Goal: Task Accomplishment & Management: Complete application form

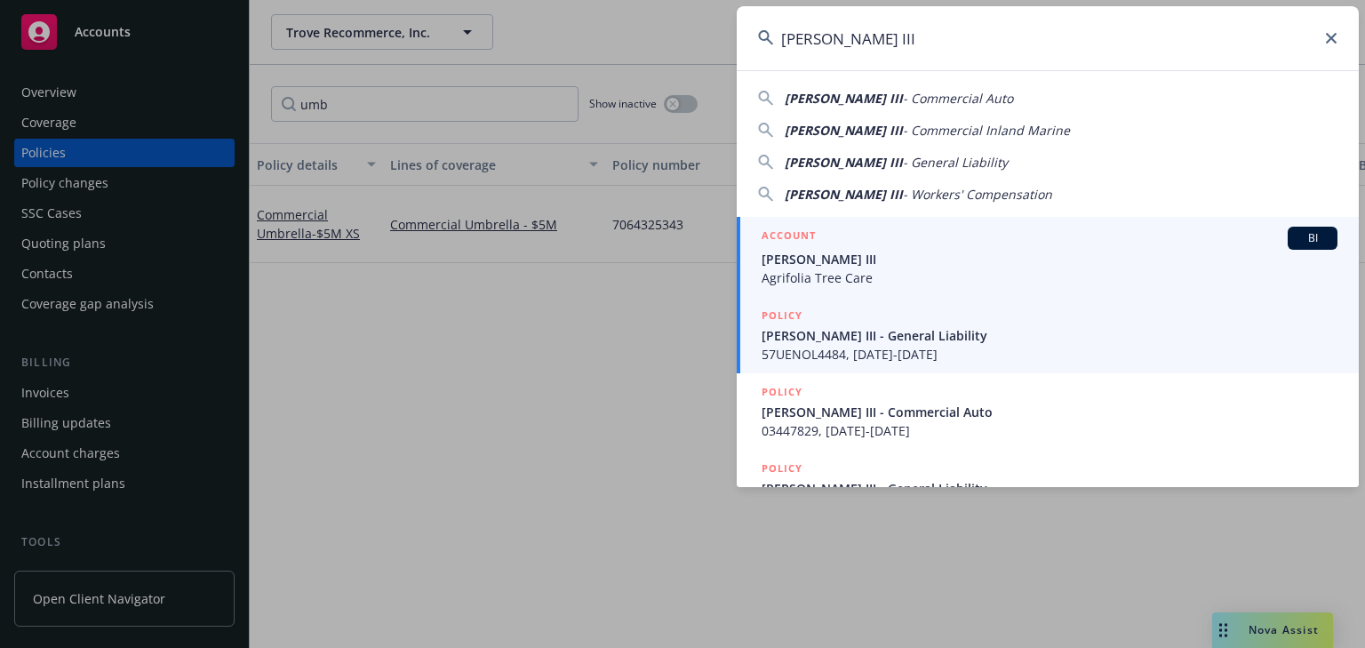
type input "[PERSON_NAME] III"
click at [814, 252] on span "[PERSON_NAME] III" at bounding box center [1050, 259] width 576 height 19
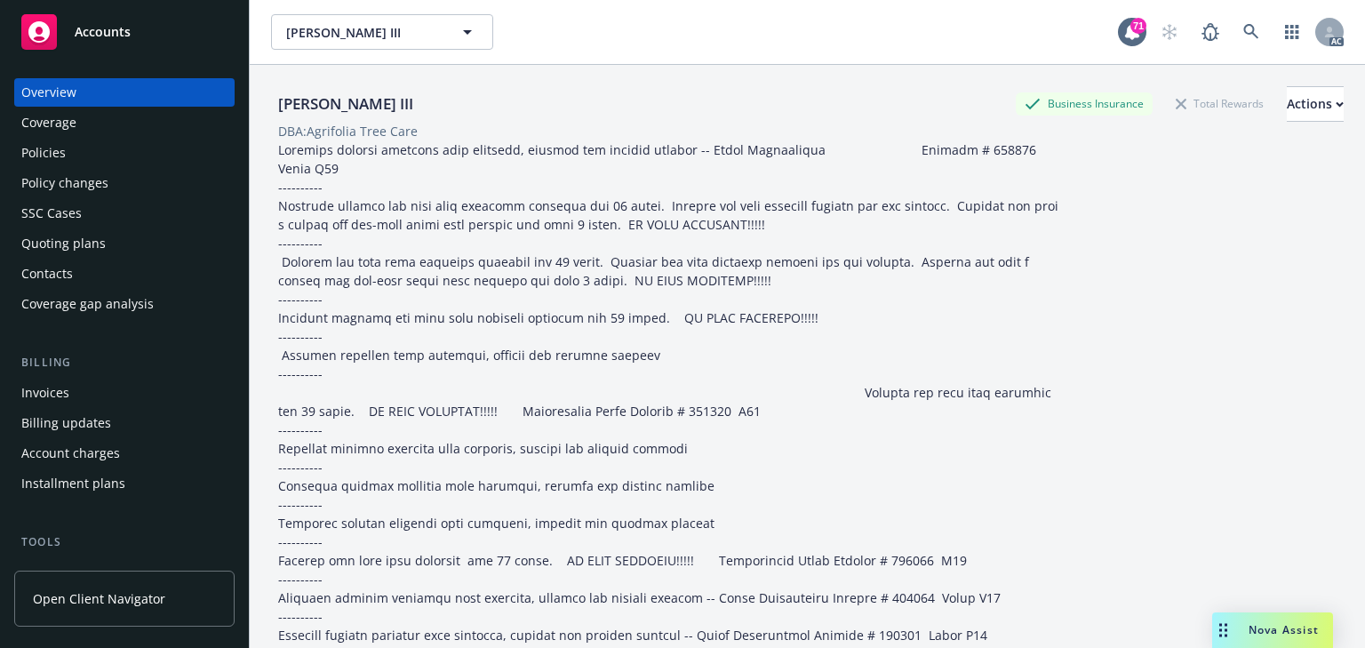
click at [128, 146] on div "Policies" at bounding box center [124, 153] width 206 height 28
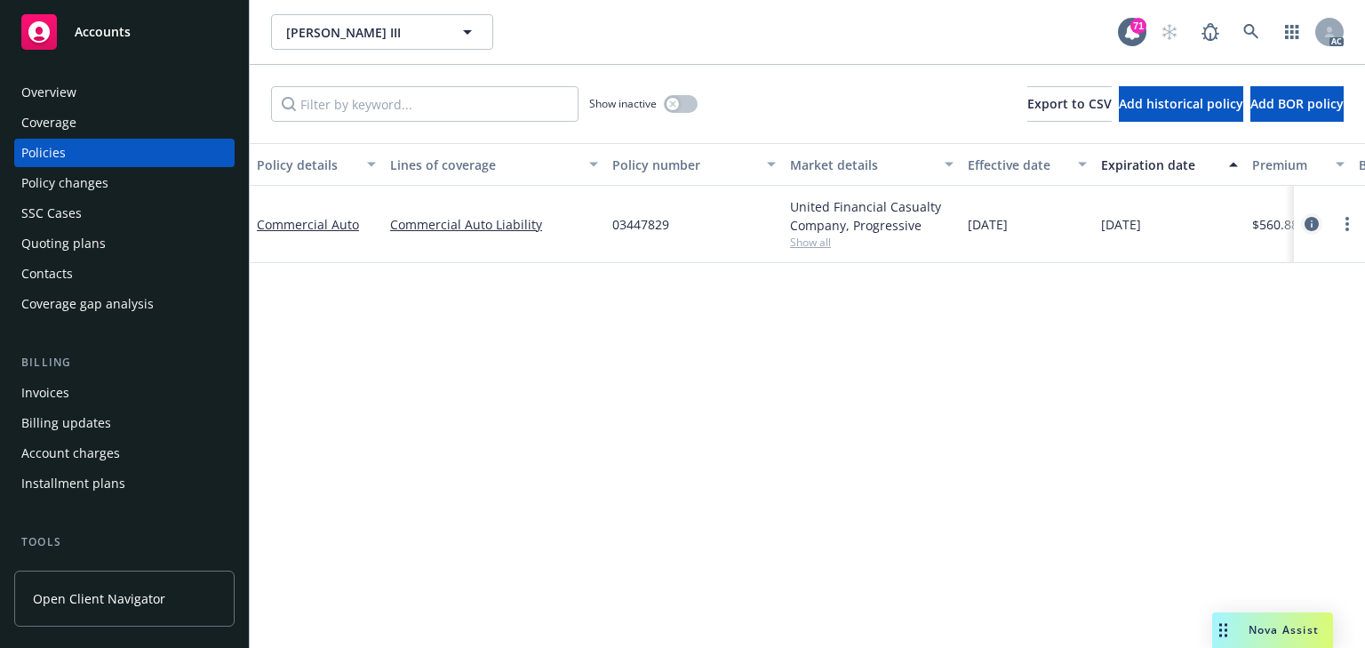
click at [1312, 221] on icon "circleInformation" at bounding box center [1312, 224] width 14 height 14
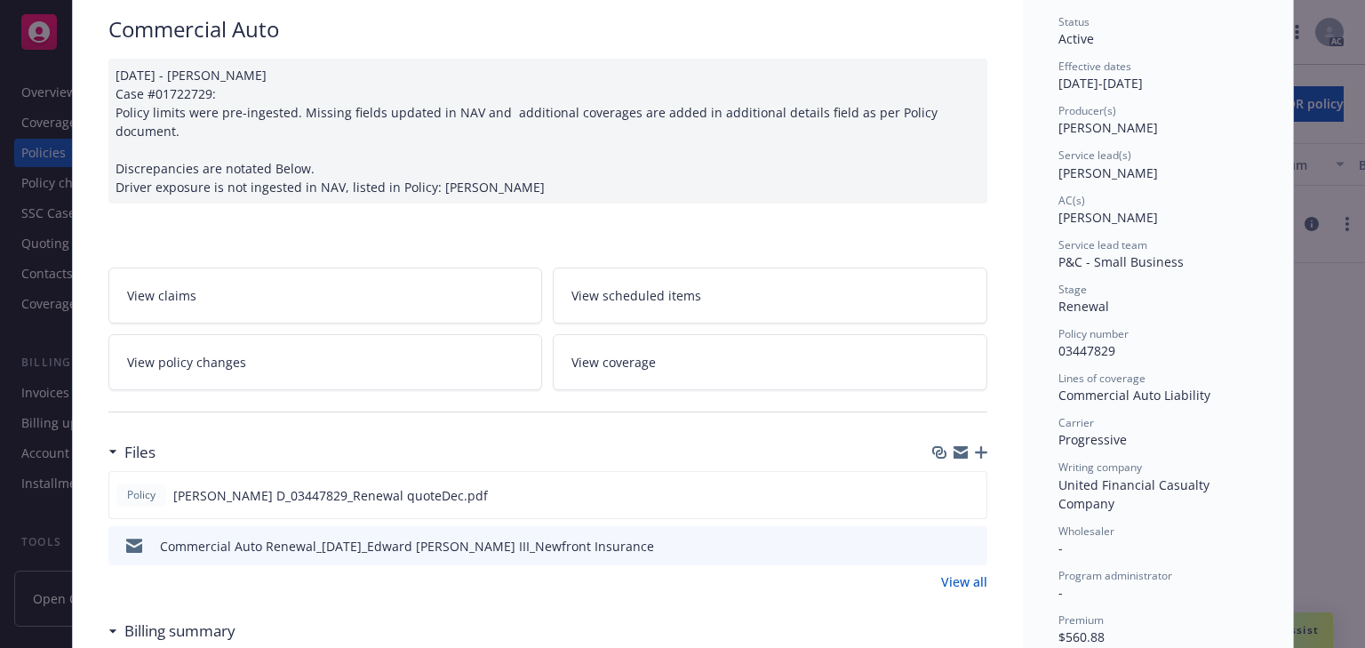
scroll to position [213, 0]
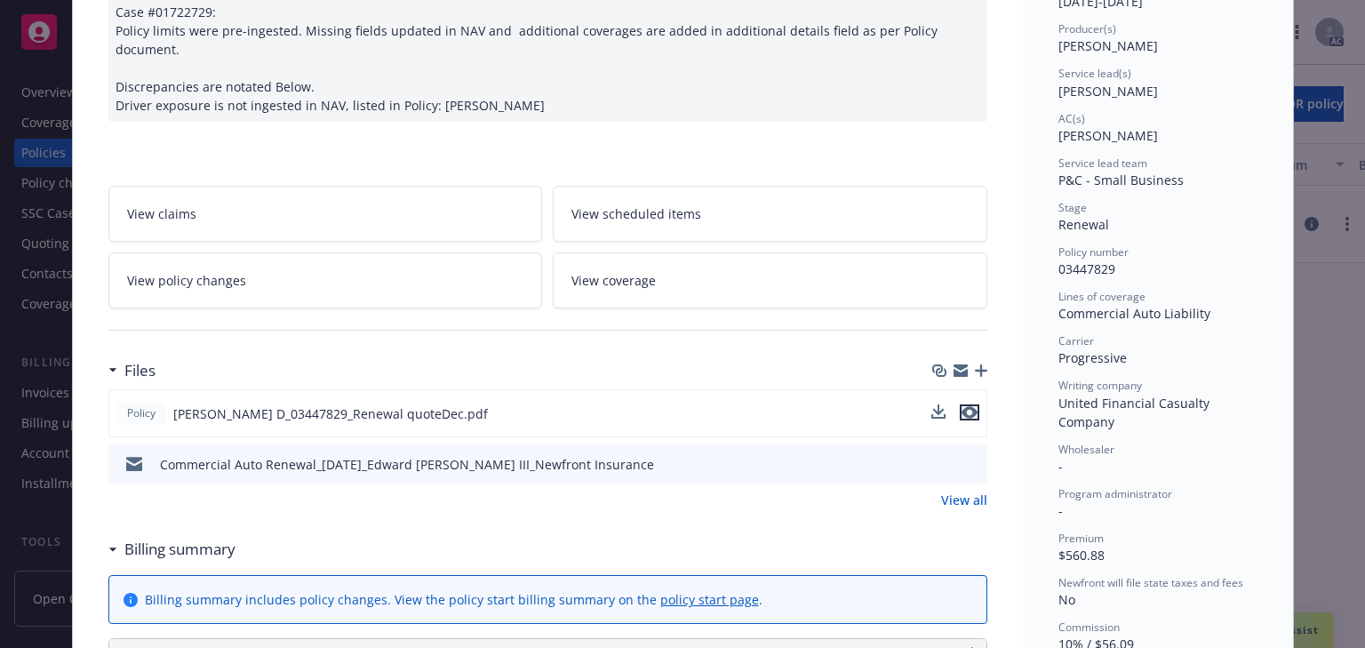
click at [965, 406] on icon "preview file" at bounding box center [970, 412] width 16 height 12
click at [338, 255] on link "View policy changes" at bounding box center [325, 280] width 435 height 56
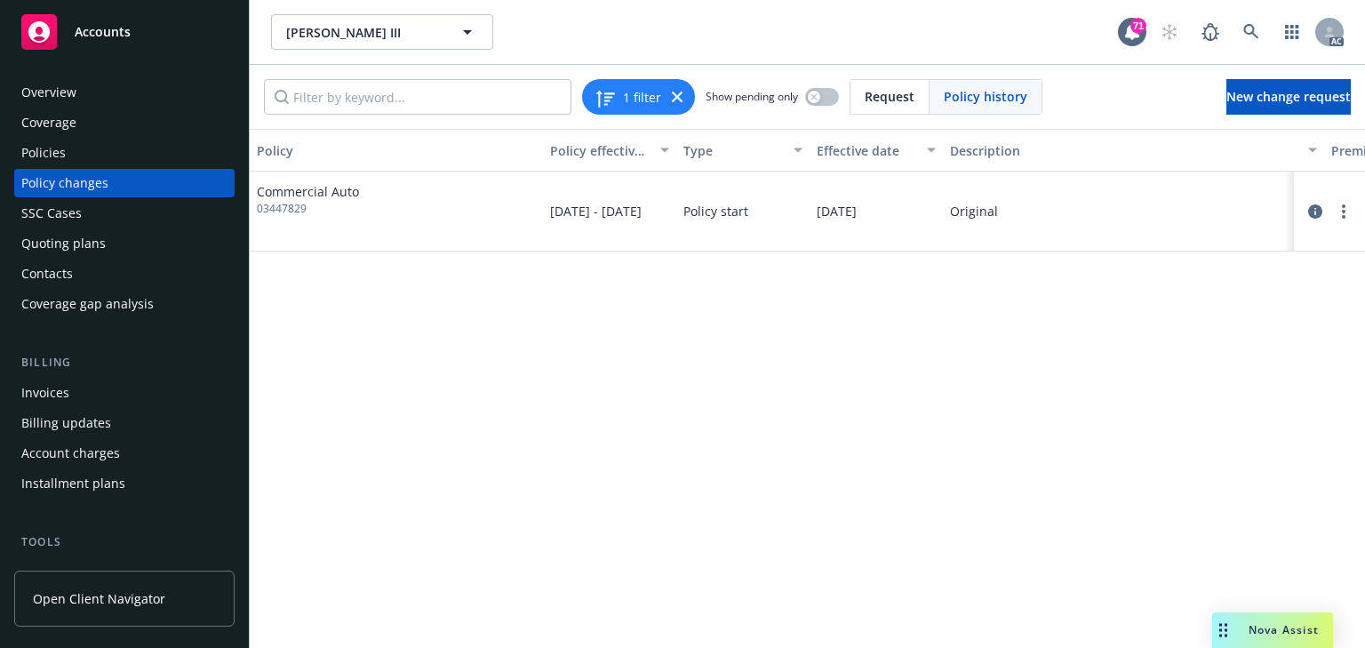
click at [420, 528] on div "Policy Policy effective dates Type Effective date Description Premium change An…" at bounding box center [808, 388] width 1116 height 519
drag, startPoint x: 55, startPoint y: 149, endPoint x: 20, endPoint y: 171, distance: 40.7
click at [55, 149] on div "Policies" at bounding box center [43, 153] width 44 height 28
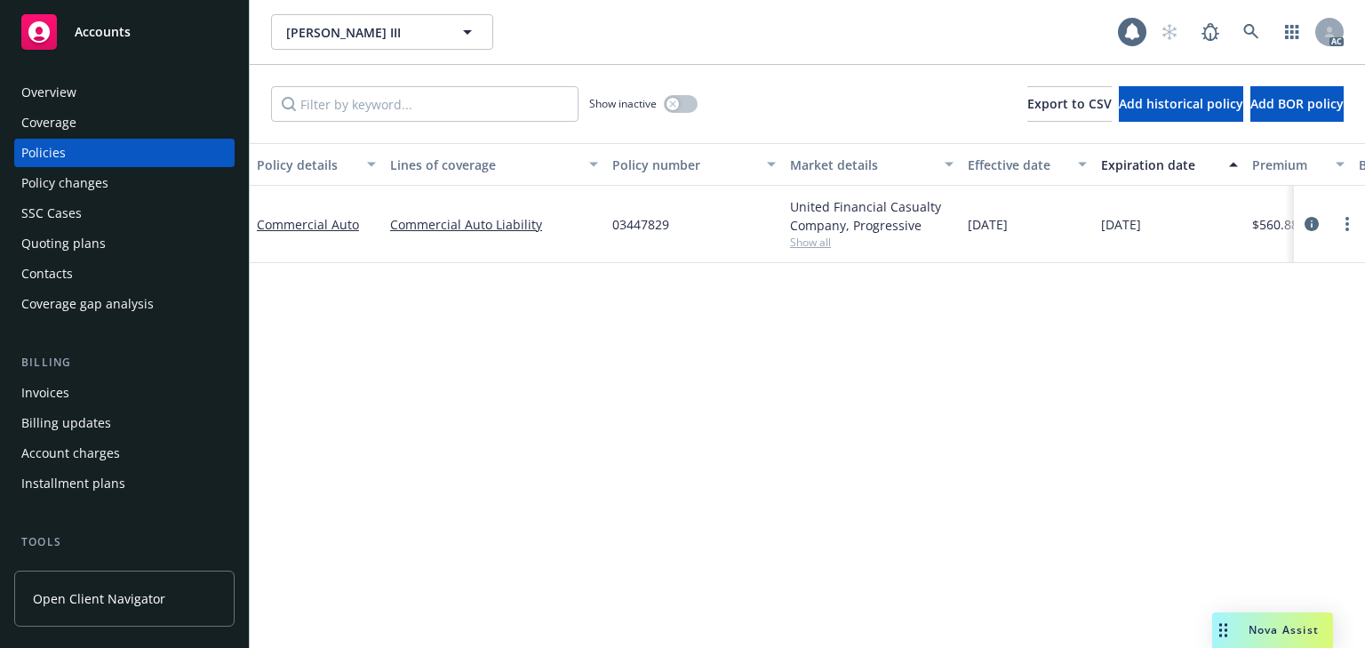
drag, startPoint x: 789, startPoint y: 545, endPoint x: 729, endPoint y: 449, distance: 113.4
click at [789, 545] on div "Policy details Lines of coverage Policy number Market details Effective date Ex…" at bounding box center [808, 395] width 1116 height 505
click at [446, 114] on input "Filter by keyword..." at bounding box center [425, 104] width 308 height 36
type input "endtssccase"
click at [819, 244] on span "Show all" at bounding box center [872, 242] width 164 height 15
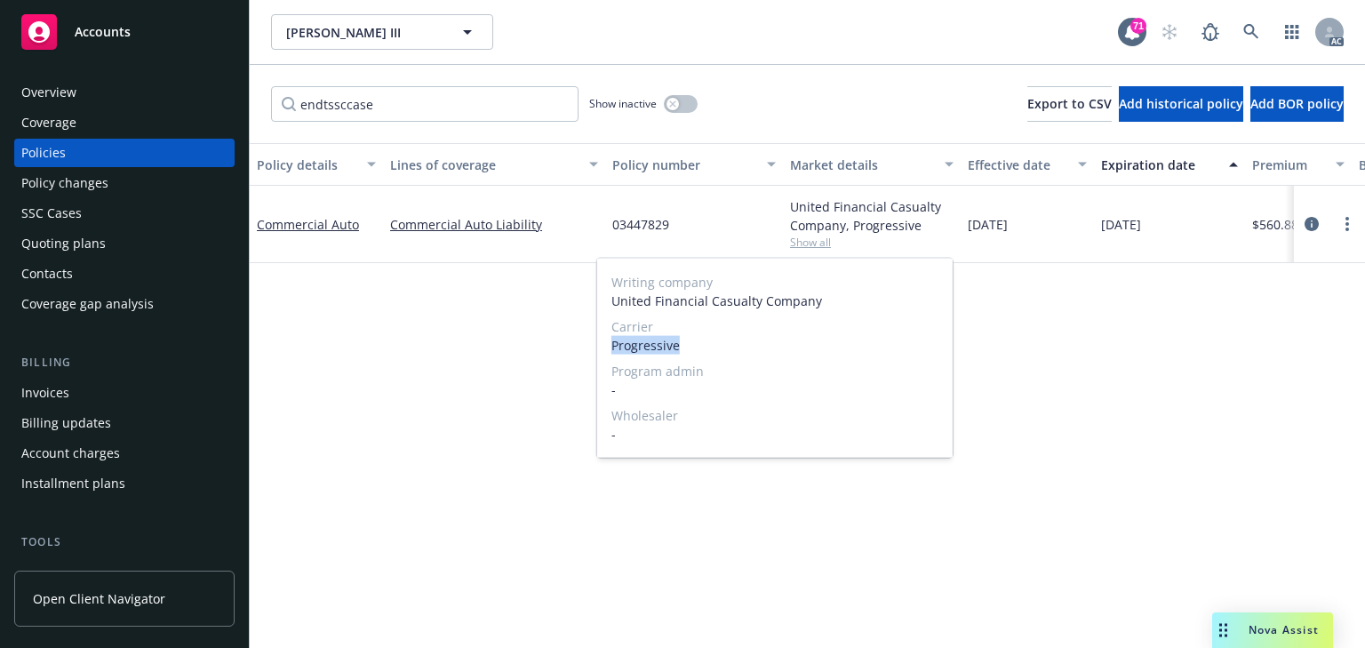
copy span "Progressive"
drag, startPoint x: 715, startPoint y: 348, endPoint x: 598, endPoint y: 346, distance: 116.5
click at [598, 346] on div "Writing company United Financial Casualty Company Carrier Progressive Program a…" at bounding box center [775, 358] width 356 height 199
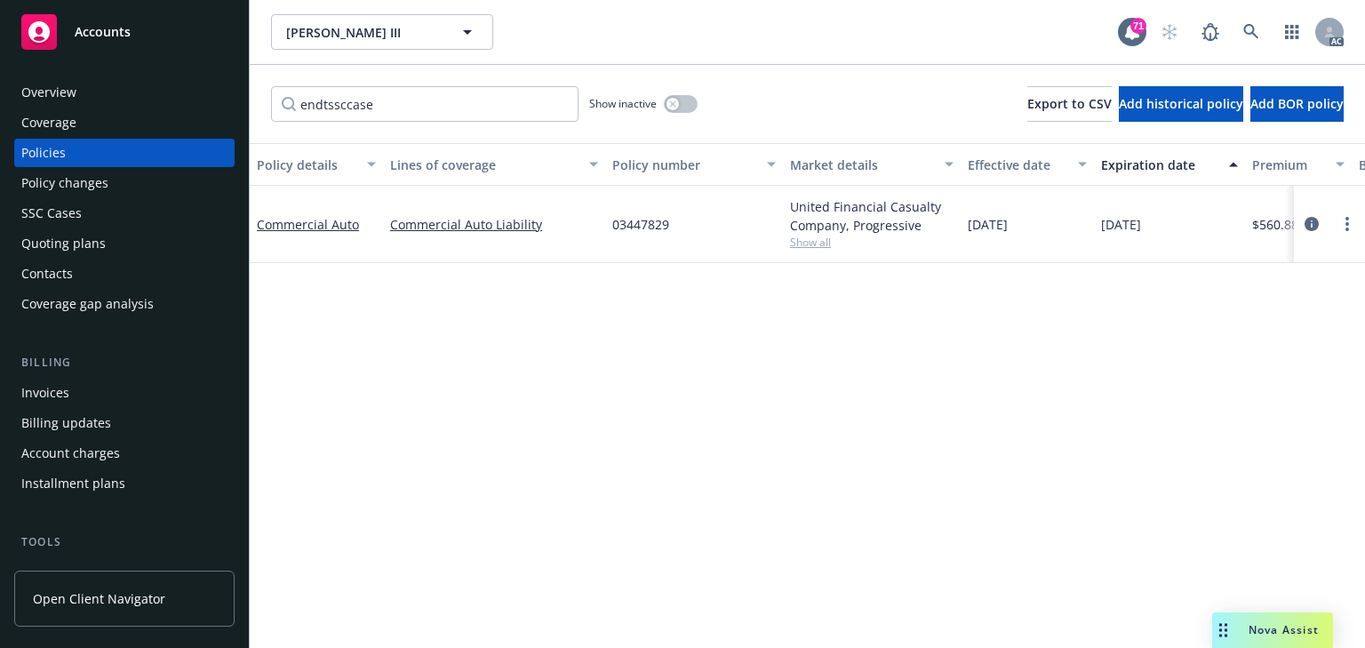
click at [47, 181] on div "Policy changes" at bounding box center [64, 183] width 87 height 28
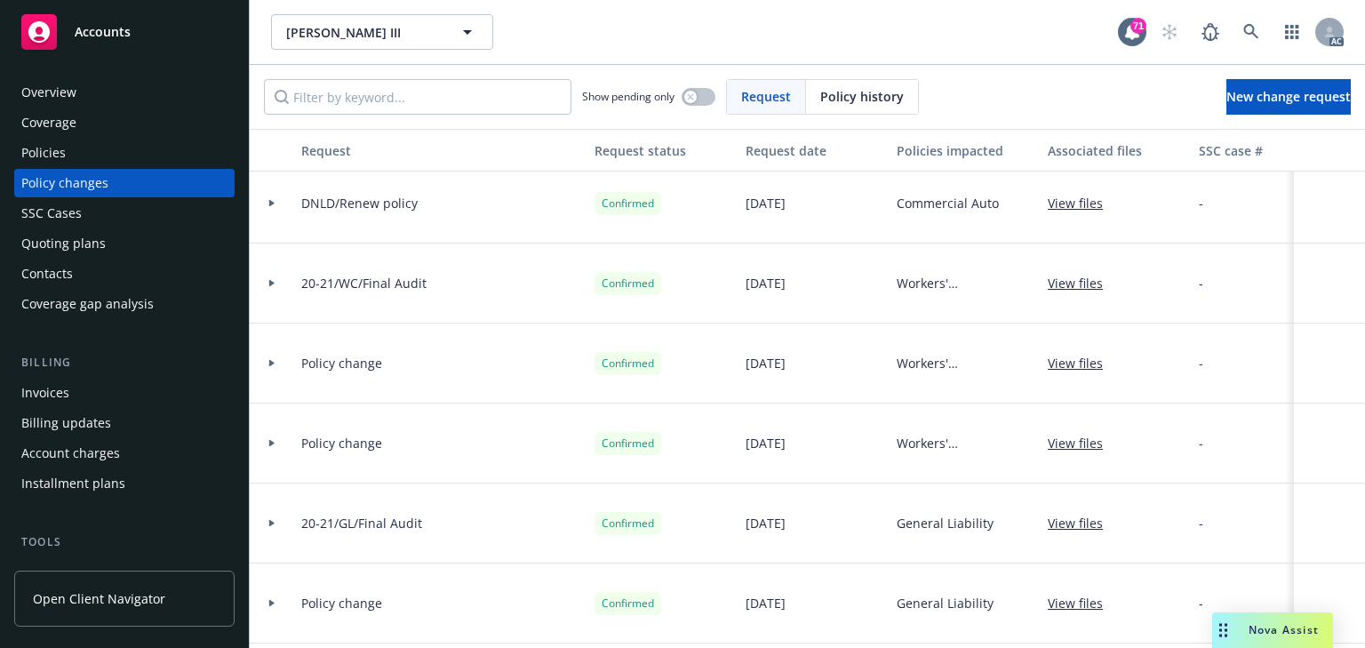
scroll to position [569, 0]
click at [1259, 95] on span "New change request" at bounding box center [1289, 96] width 124 height 17
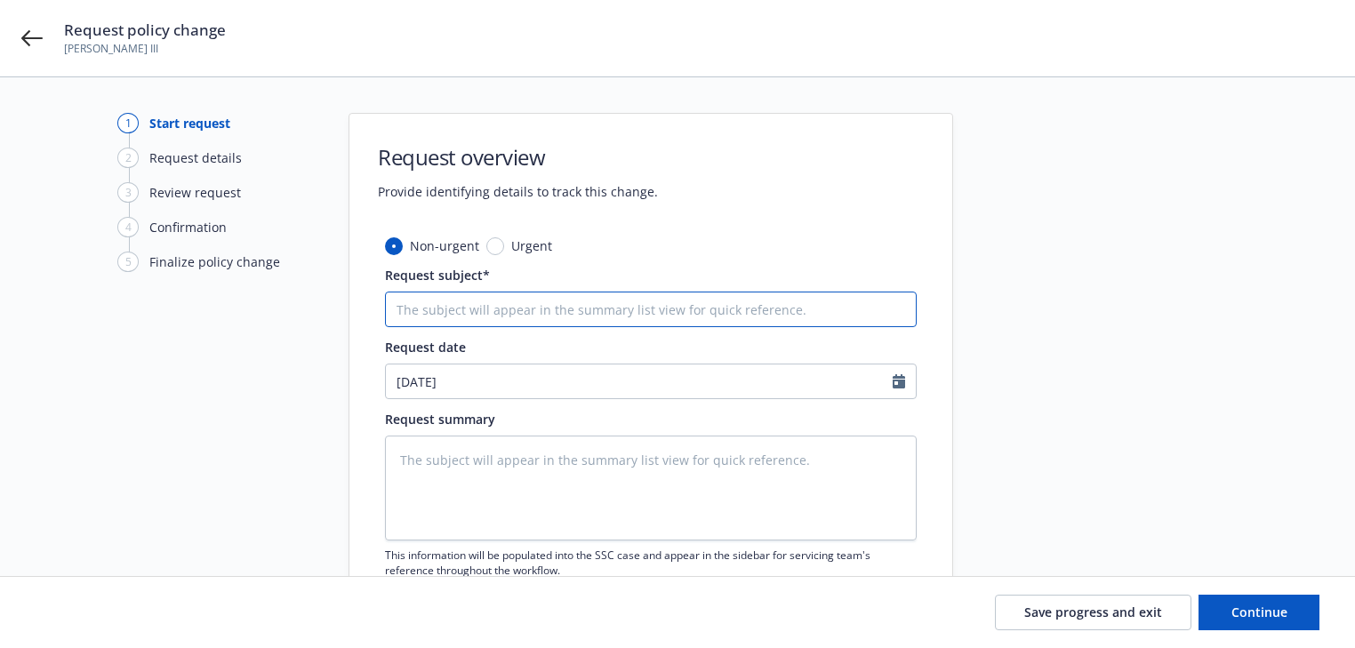
drag, startPoint x: 521, startPoint y: 308, endPoint x: 443, endPoint y: 314, distance: 78.4
click at [521, 308] on input "Request subject*" at bounding box center [651, 310] width 532 height 36
paste input "25 Commercial Auto Progressive -"
type textarea "x"
type input "25 Commercial Auto Progressive -"
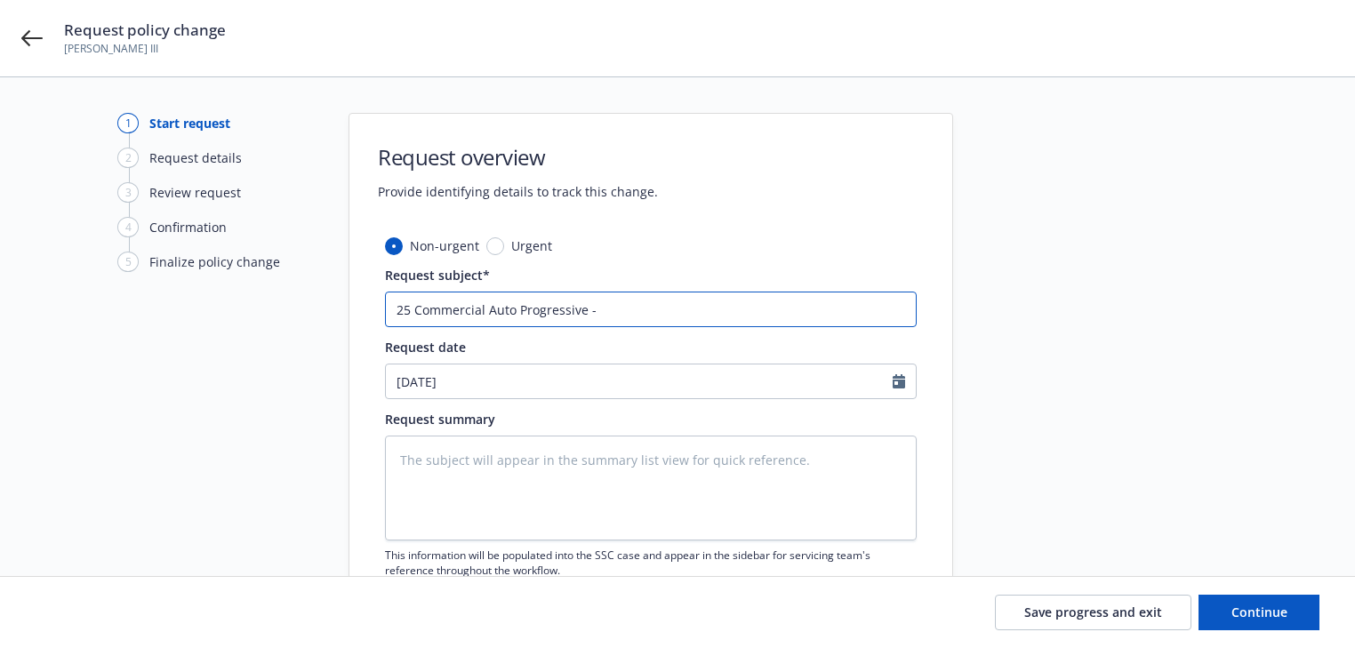
type textarea "x"
click at [772, 311] on input "25 Commercial Auto Progressive -" at bounding box center [651, 310] width 532 height 36
paste input "revised Renewal Declarations Page"
type input "25 Commercial Auto Progressive - revised Renewal Declarations Page"
type textarea "x"
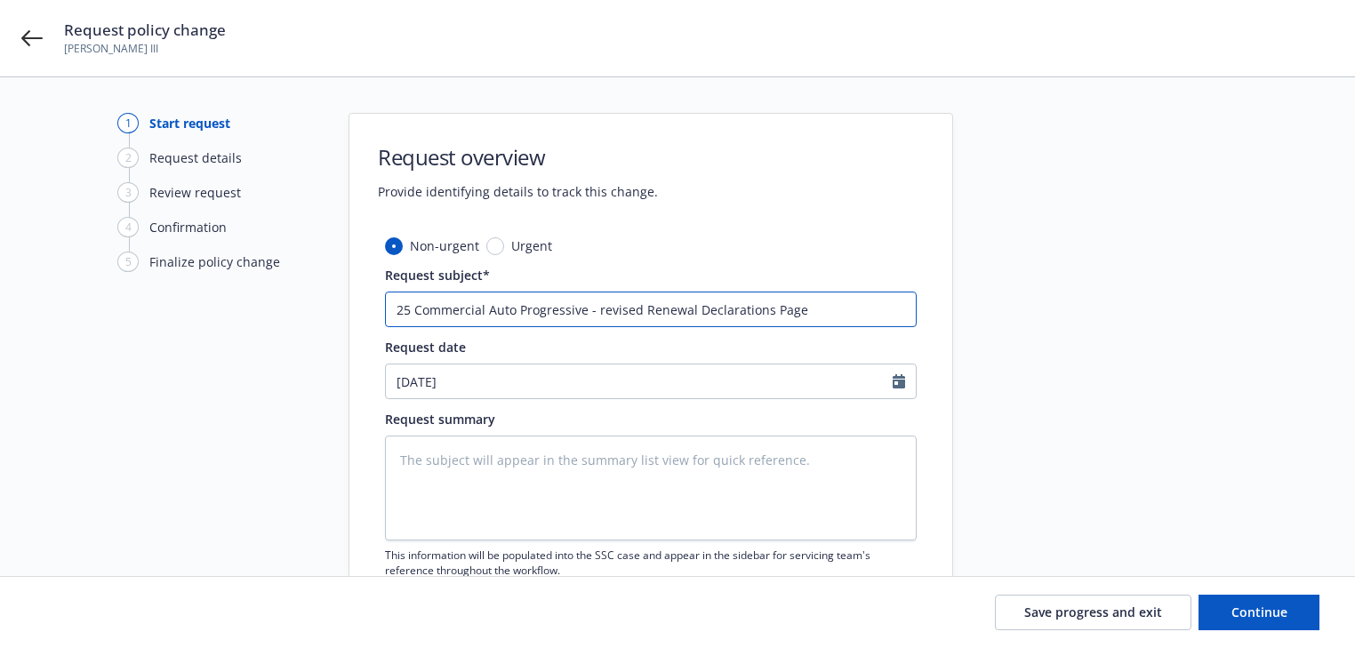
type input "25 Commercial Auto Progressive - revised Renewal Declarations Page"
click at [469, 481] on textarea at bounding box center [651, 488] width 532 height 105
paste textarea "This is your revised Renewal Declarations Page"
type textarea "This is your revised Renewal Declarations Page"
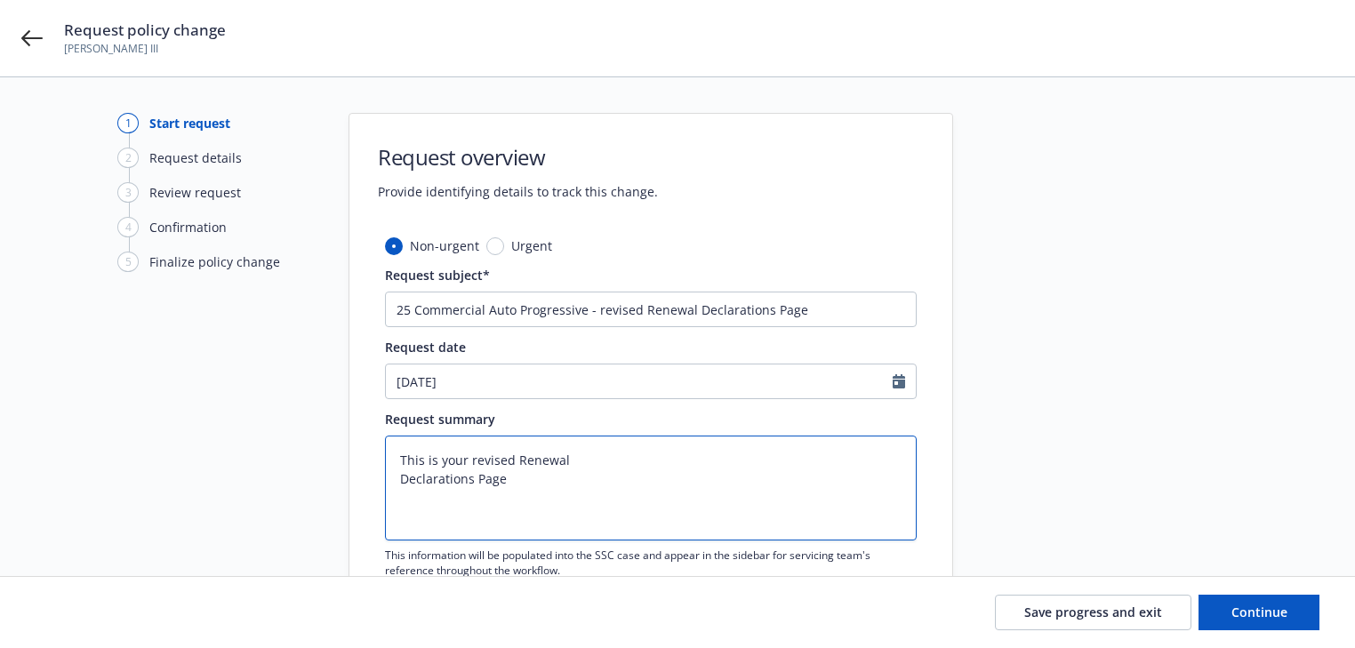
click at [570, 454] on textarea "This is your revised Renewal Declarations Page" at bounding box center [651, 488] width 532 height 105
type textarea "x"
type textarea "This is your revised RenewalDeclarations Page"
type textarea "x"
type textarea "This is your revised Renewal Declarations Page"
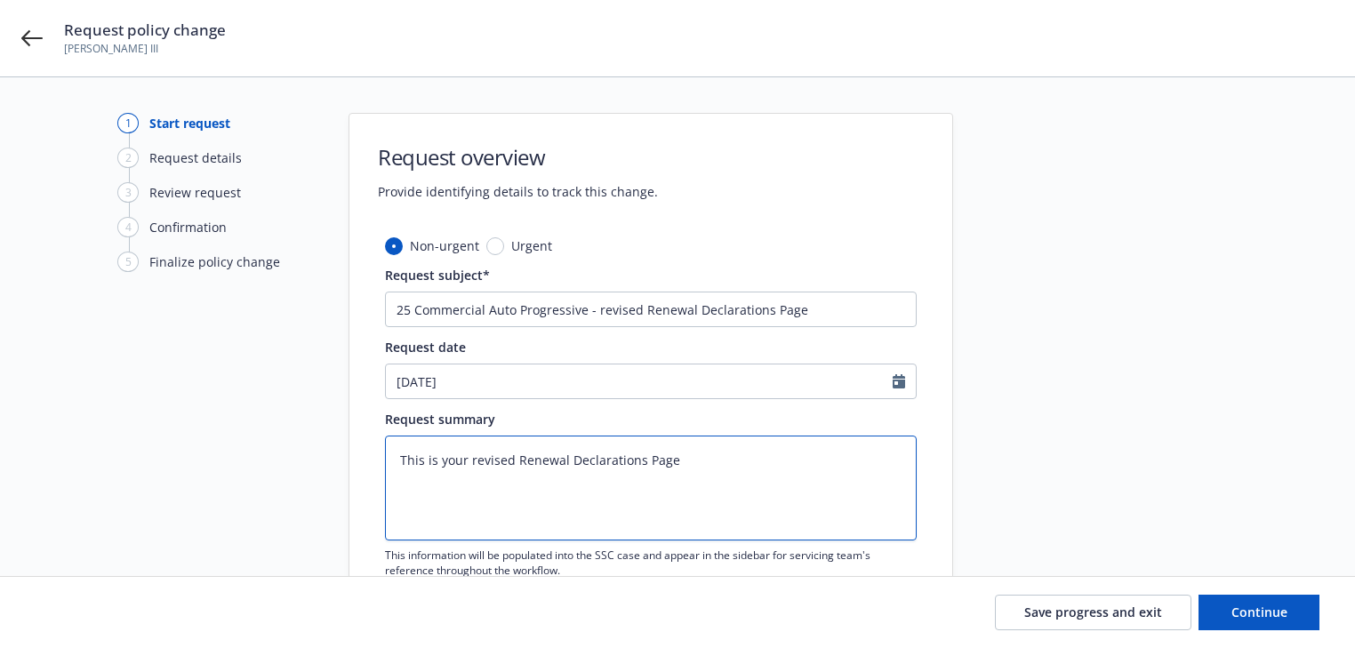
click at [725, 455] on textarea "This is your revised Renewal Declarations Page" at bounding box center [651, 488] width 532 height 105
type textarea "x"
paste textarea "This coverage summary replaces your prior one. Y"
type textarea "This is your revised Renewal Declarations Page This coverage summary replaces y…"
type textarea "x"
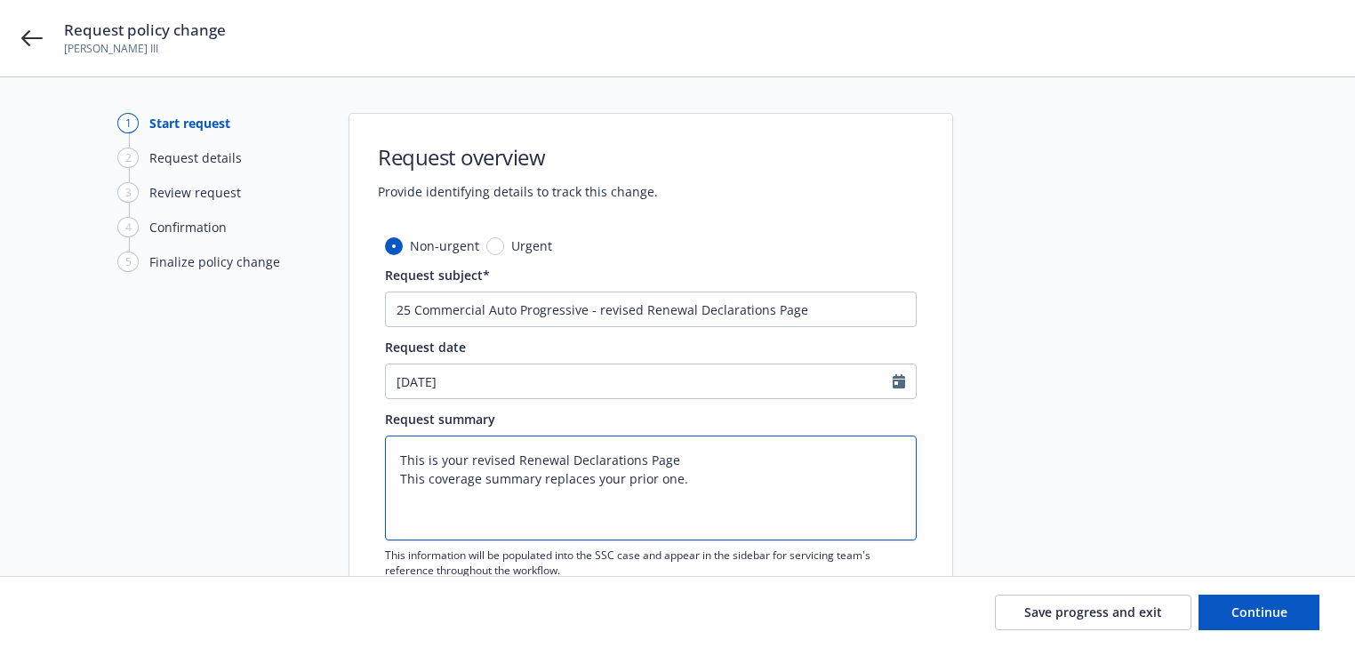
type textarea "This is your revised Renewal Declarations Page This coverage summary replaces y…"
click at [1063, 436] on div at bounding box center [1112, 389] width 249 height 552
click at [1272, 622] on button "Continue" at bounding box center [1258, 613] width 121 height 36
type textarea "x"
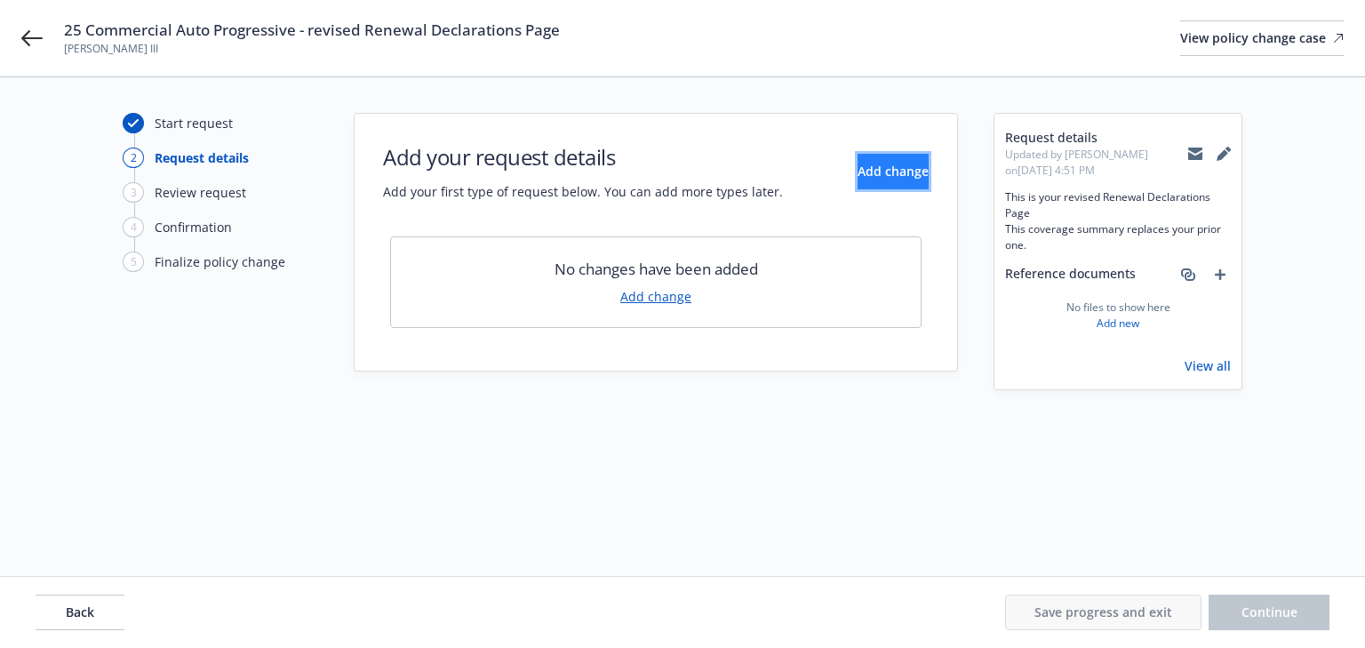
click at [880, 180] on button "Add change" at bounding box center [893, 172] width 71 height 36
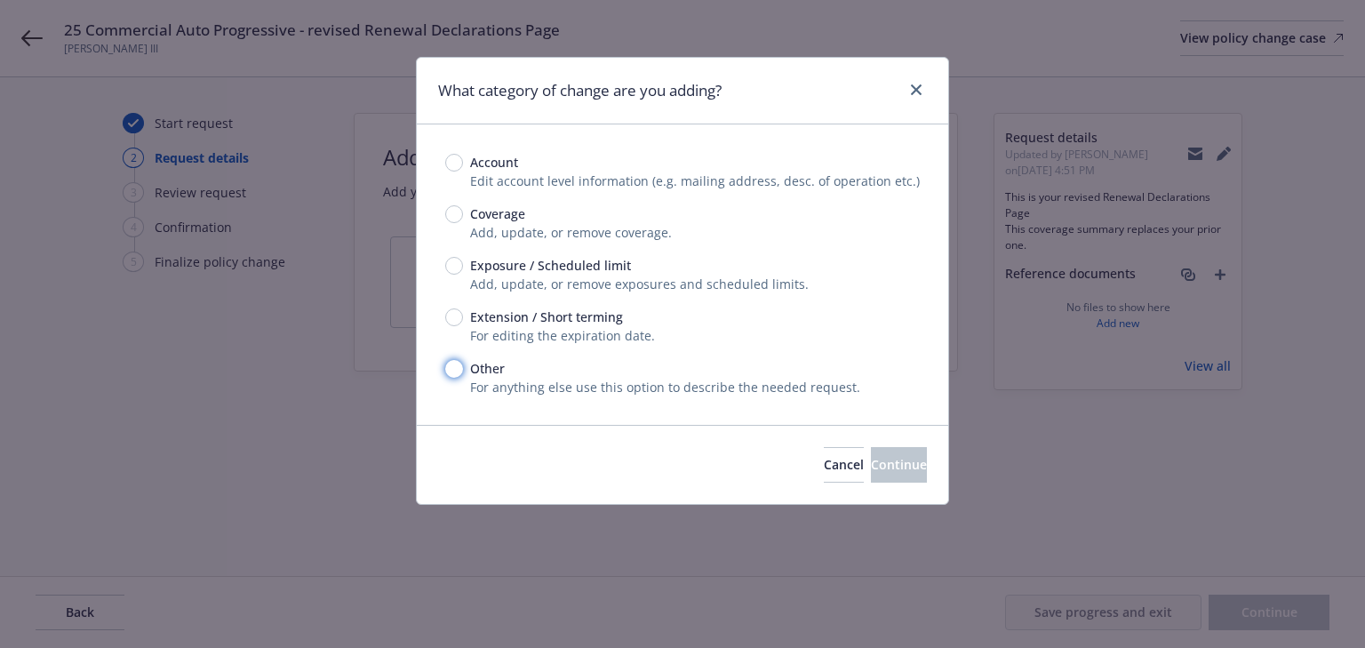
click at [454, 366] on input "Other" at bounding box center [454, 369] width 18 height 18
radio input "true"
click at [871, 463] on span "Continue" at bounding box center [899, 464] width 56 height 17
type textarea "x"
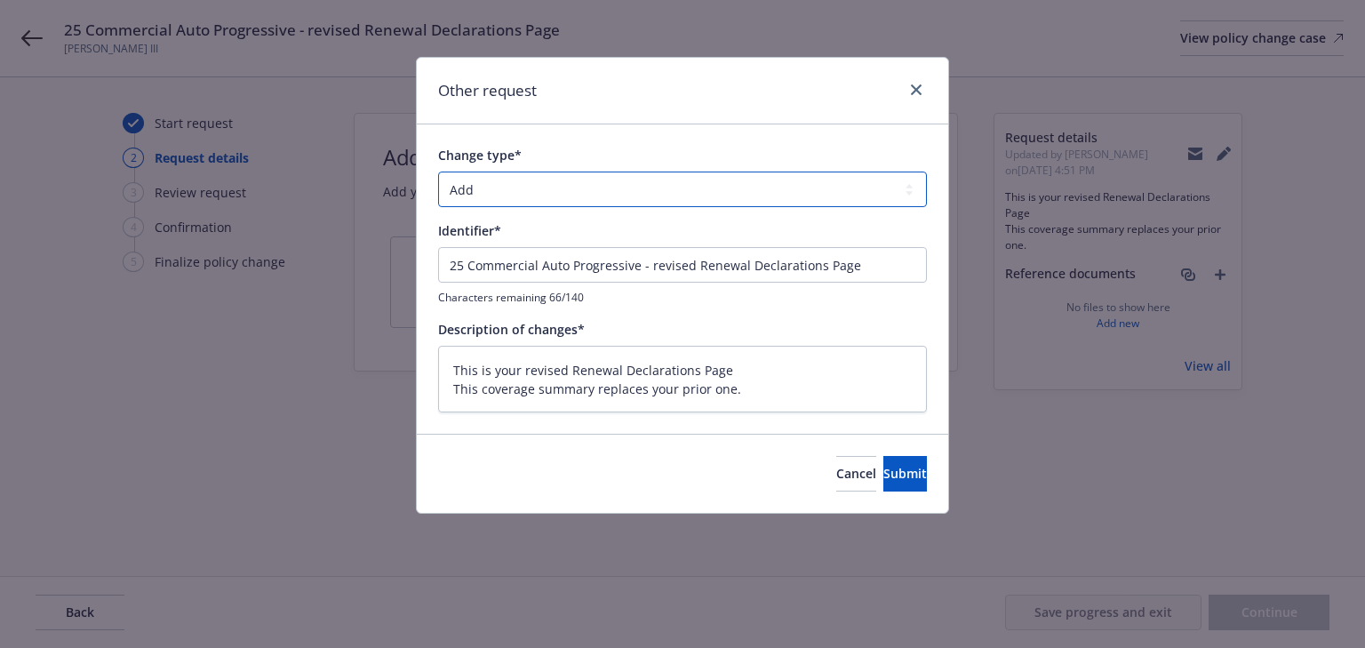
click at [599, 180] on select "Add Audit Change Remove" at bounding box center [682, 190] width 489 height 36
select select "CHANGE"
click at [438, 172] on select "Add Audit Change Remove" at bounding box center [682, 190] width 489 height 36
type textarea "x"
click at [564, 189] on select "Add Audit Change Remove" at bounding box center [682, 190] width 489 height 36
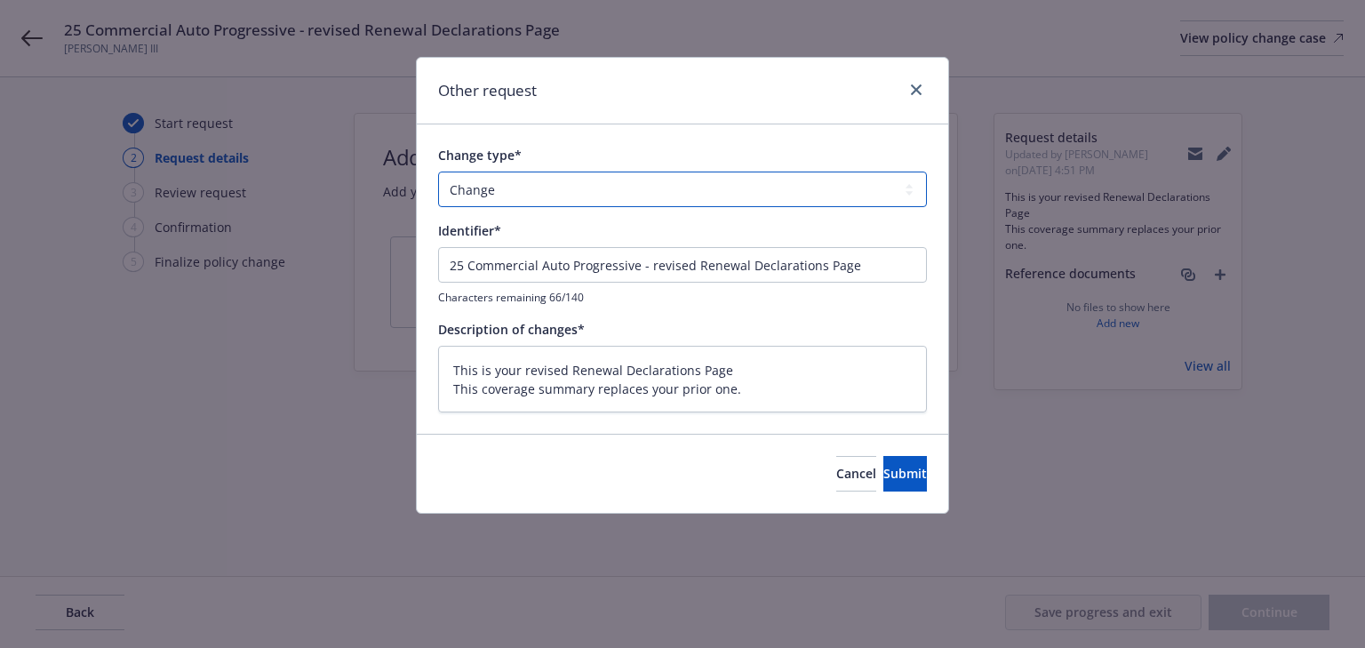
select select "ADD"
click at [438, 172] on select "Add Audit Change Remove" at bounding box center [682, 190] width 489 height 36
drag, startPoint x: 636, startPoint y: 264, endPoint x: -238, endPoint y: 217, distance: 875.9
click at [0, 217] on html "25 Commercial Auto Progressive - revised Renewal Declarations Page [PERSON_NAME…" at bounding box center [682, 324] width 1365 height 648
type textarea "x"
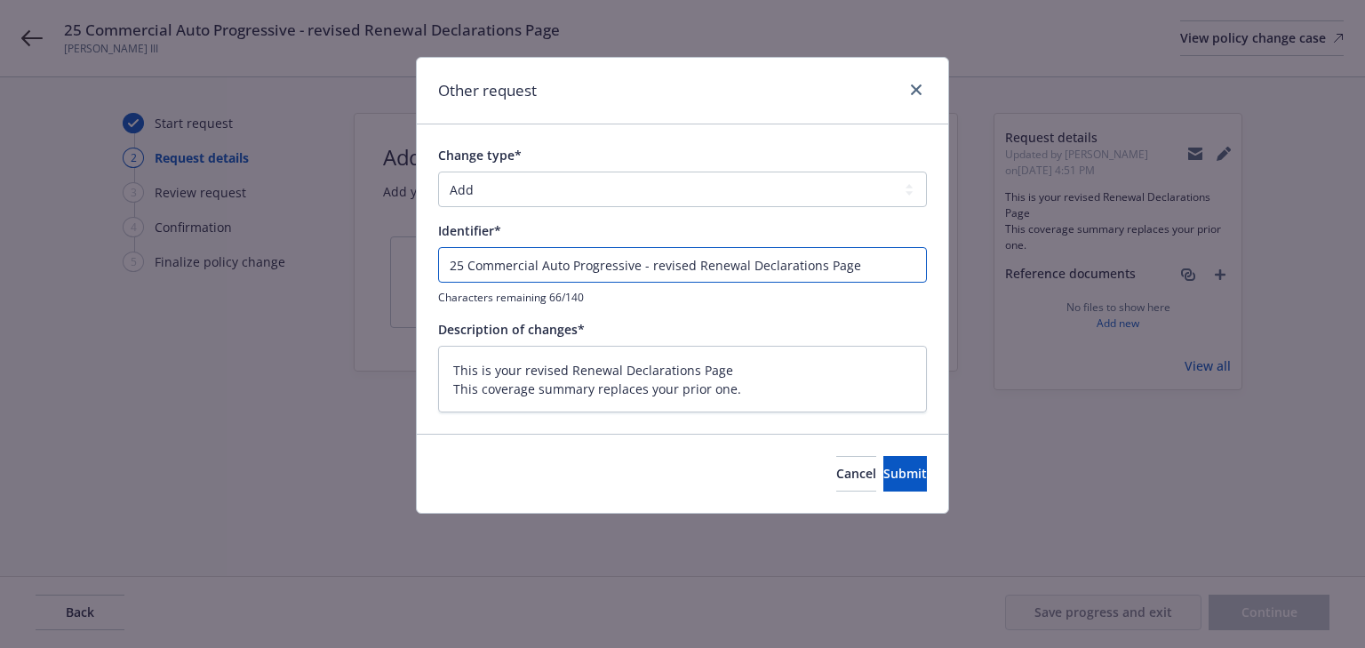
type input "- revised Renewal Declarations Page"
type textarea "x"
type input "- revised Renewal Declarations Page"
type textarea "x"
type input "revised Renewal Declarations Page"
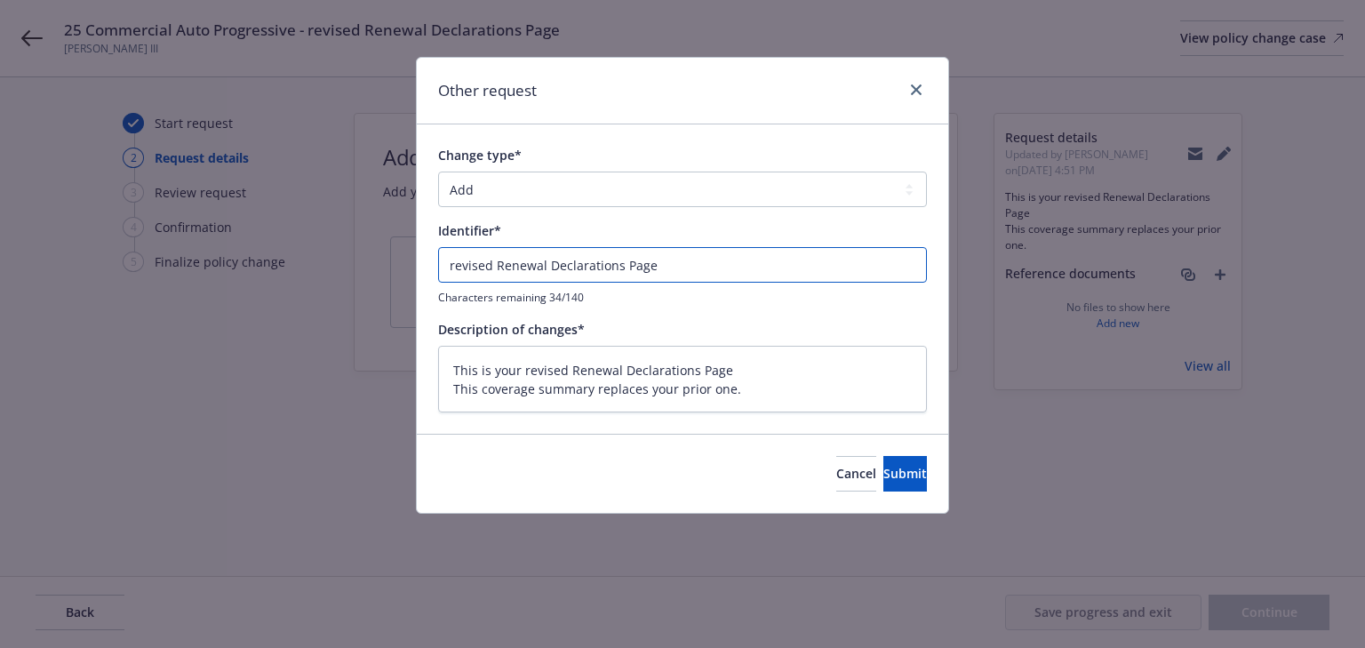
type textarea "x"
type input "revised Renewal Declarations Page"
type textarea "x"
type input "Arevised Renewal Declarations Page"
type textarea "x"
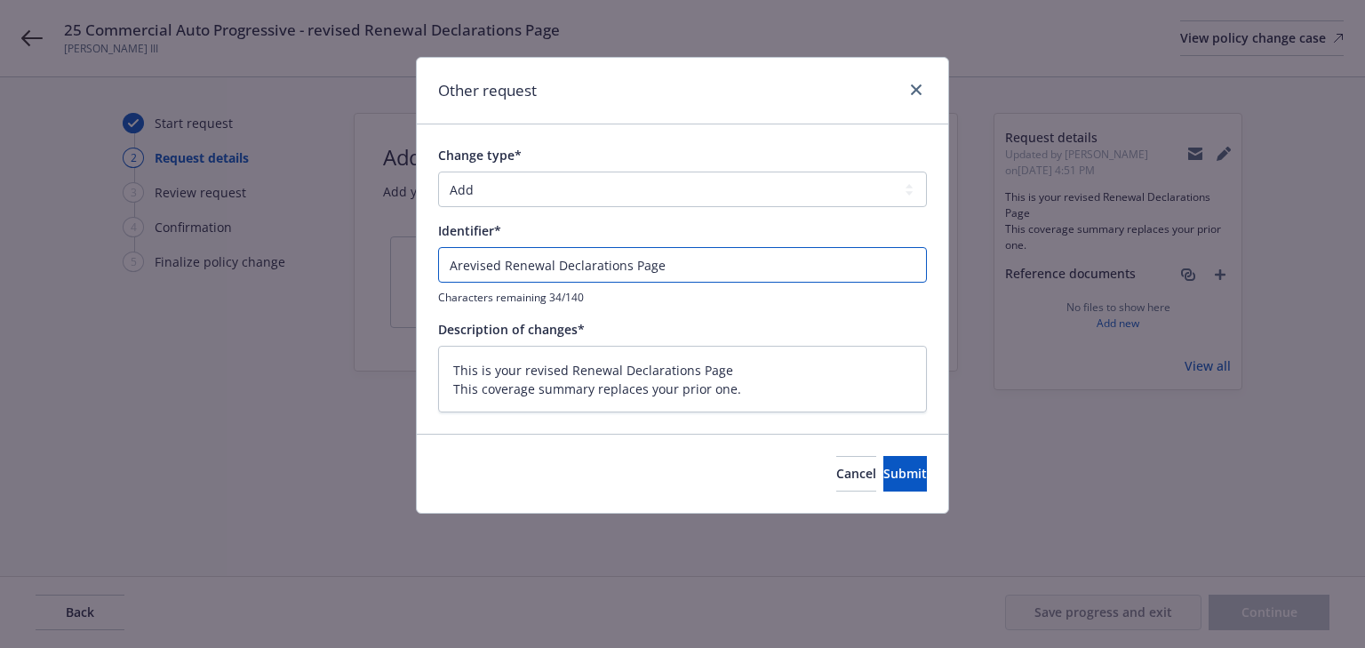
type input "Adrevised Renewal Declarations Page"
type textarea "x"
type input "Addrevised Renewal Declarations Page"
type textarea "x"
type input "Add revised Renewal Declarations Page"
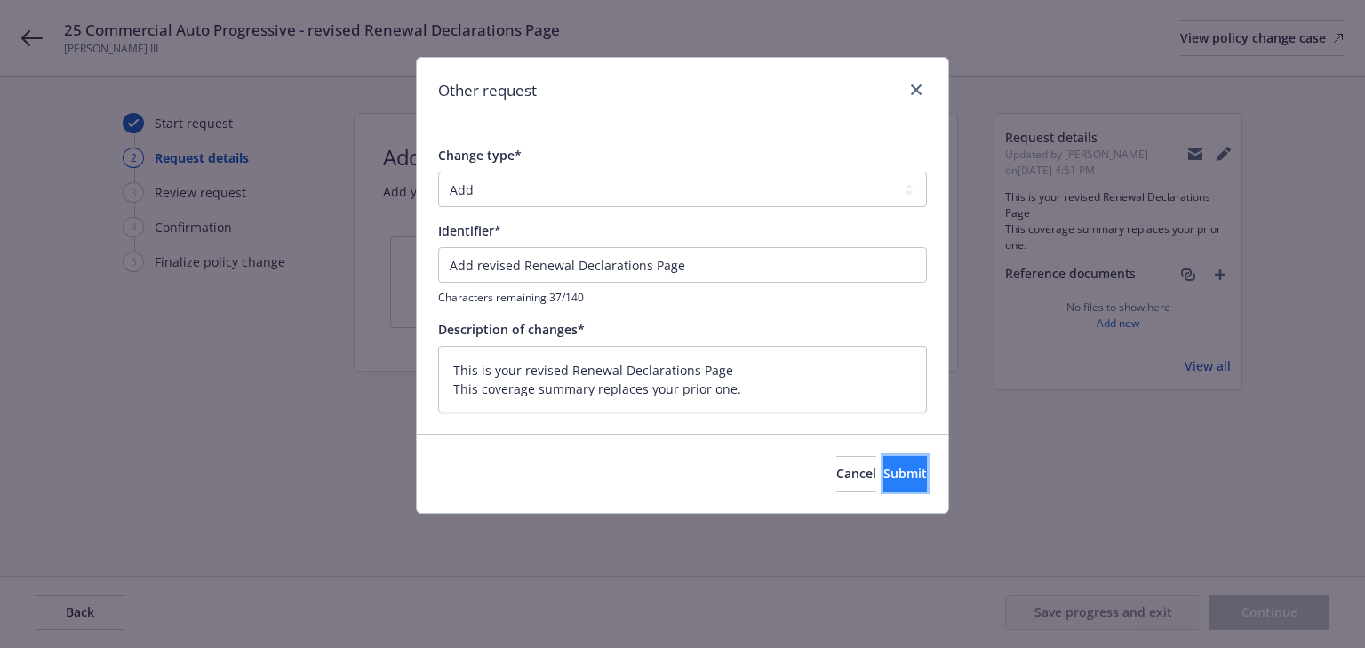
click at [897, 484] on button "Submit" at bounding box center [906, 474] width 44 height 36
type textarea "x"
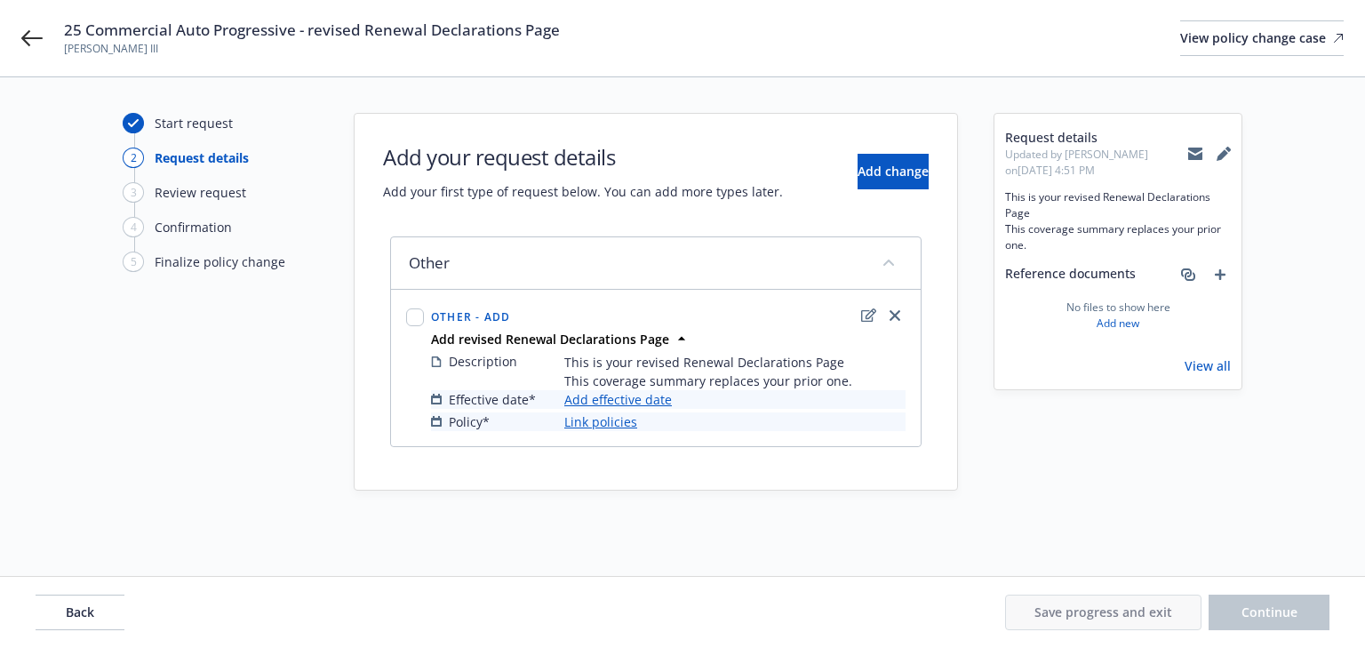
click at [647, 402] on link "Add effective date" at bounding box center [618, 399] width 108 height 19
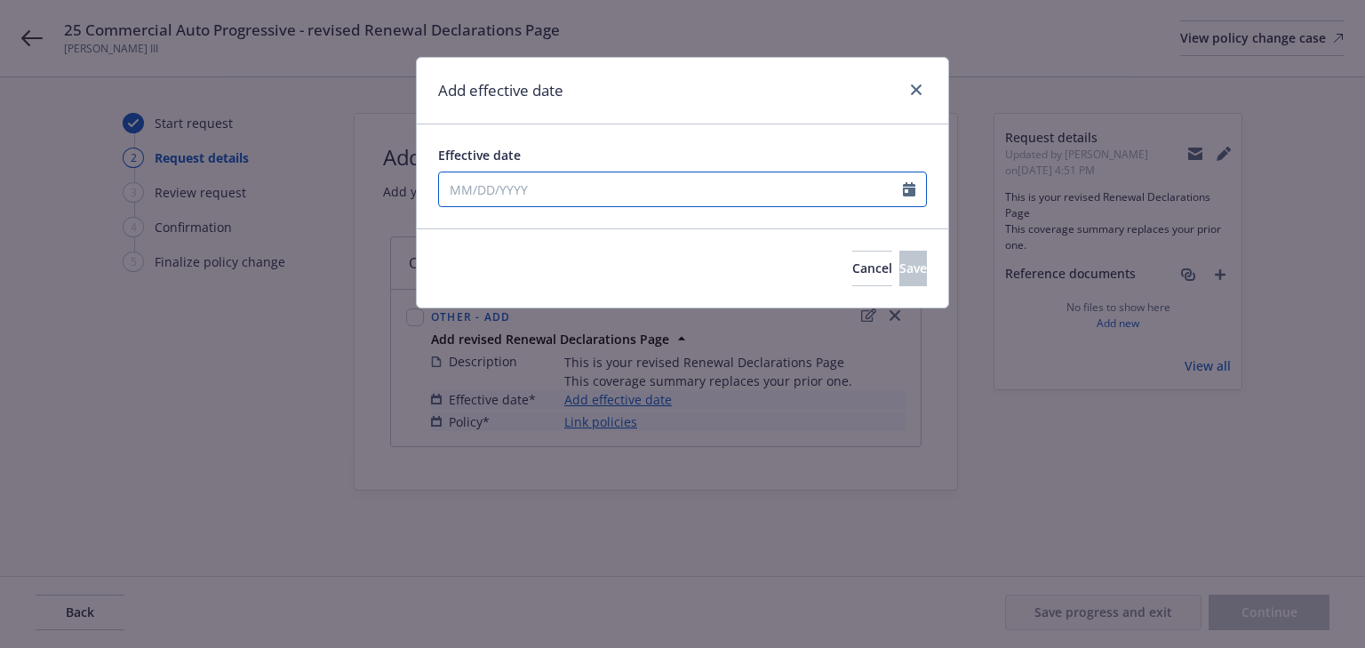
click at [615, 192] on input "Effective date" at bounding box center [671, 189] width 464 height 34
select select "10"
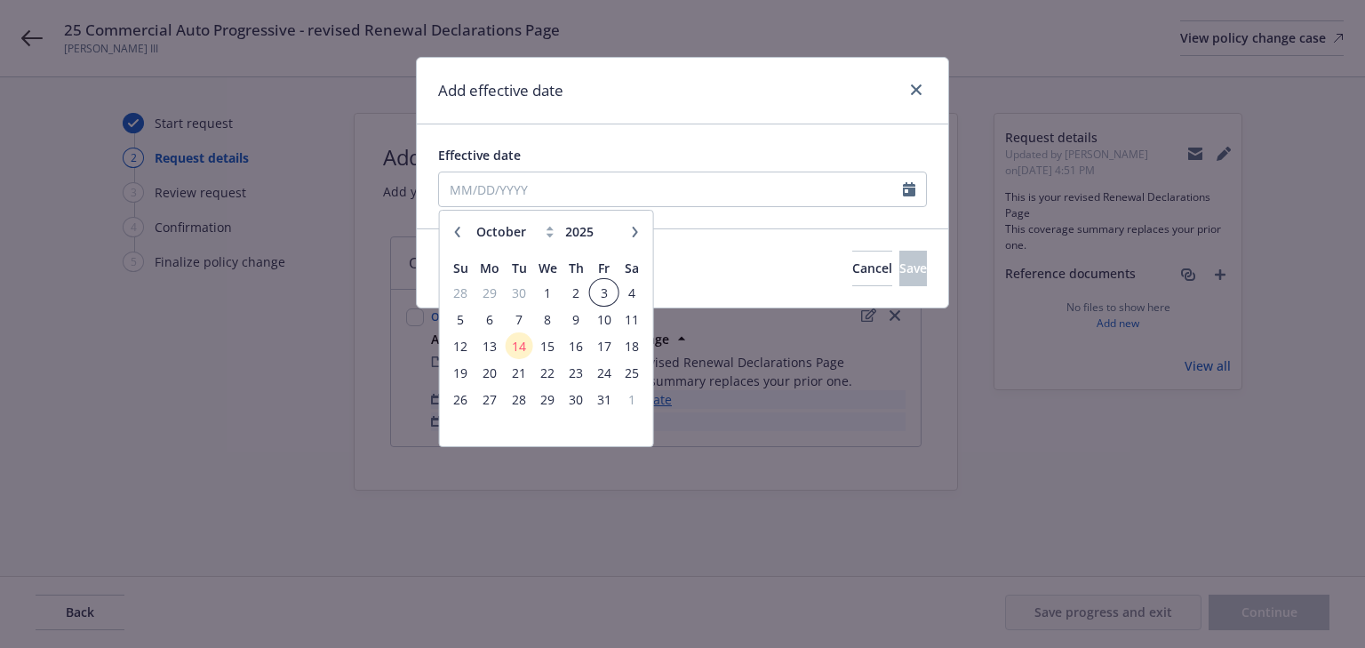
click at [601, 292] on span "3" at bounding box center [604, 293] width 24 height 22
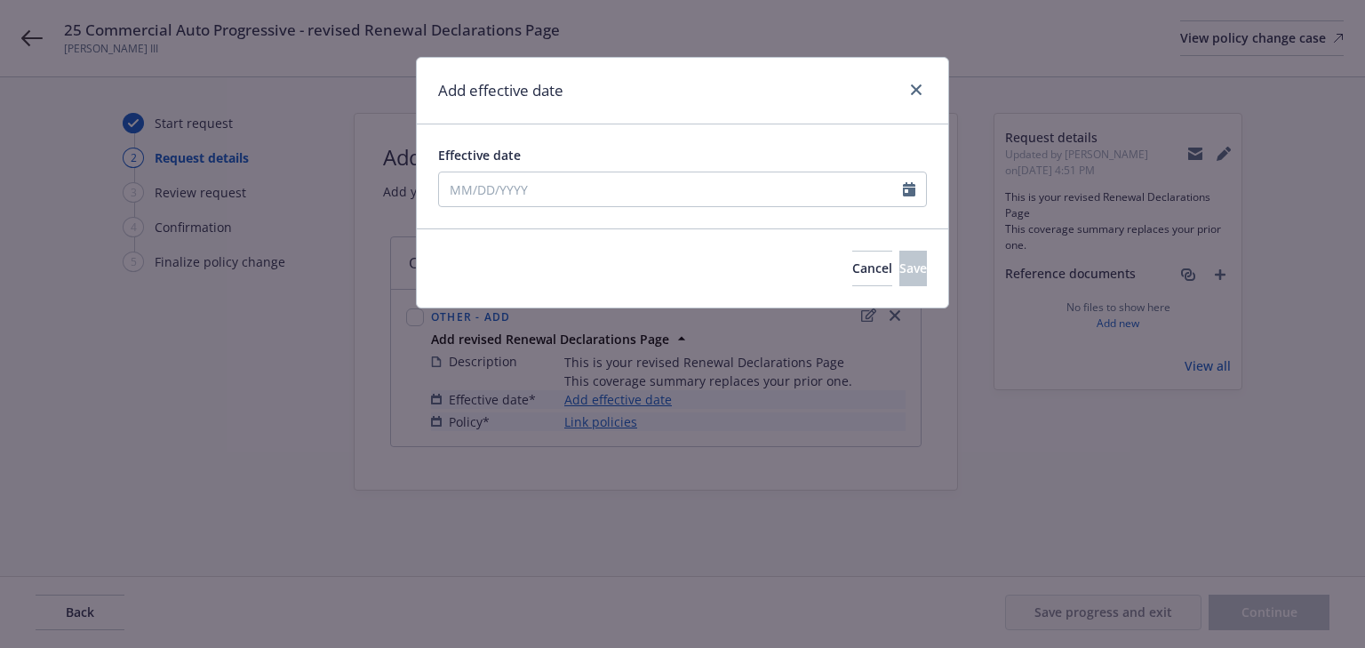
type input "[DATE]"
click at [900, 263] on span "Save" at bounding box center [914, 268] width 28 height 17
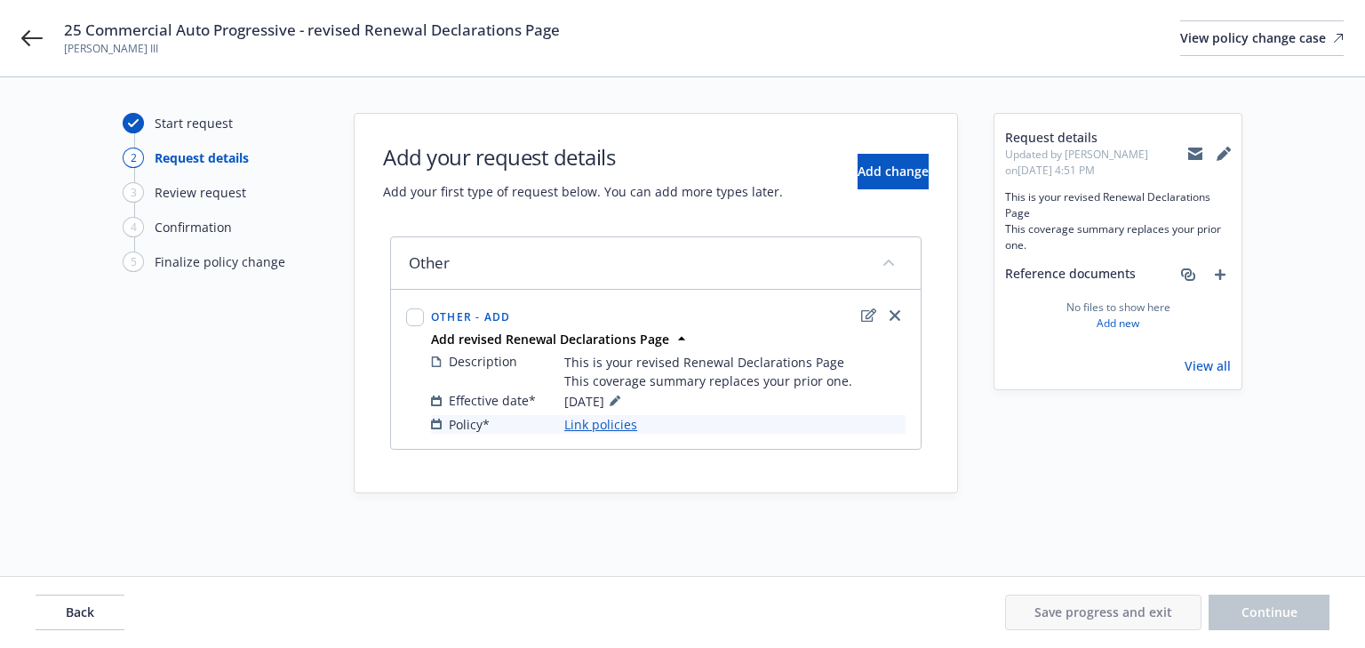
click at [598, 424] on link "Link policies" at bounding box center [600, 424] width 73 height 19
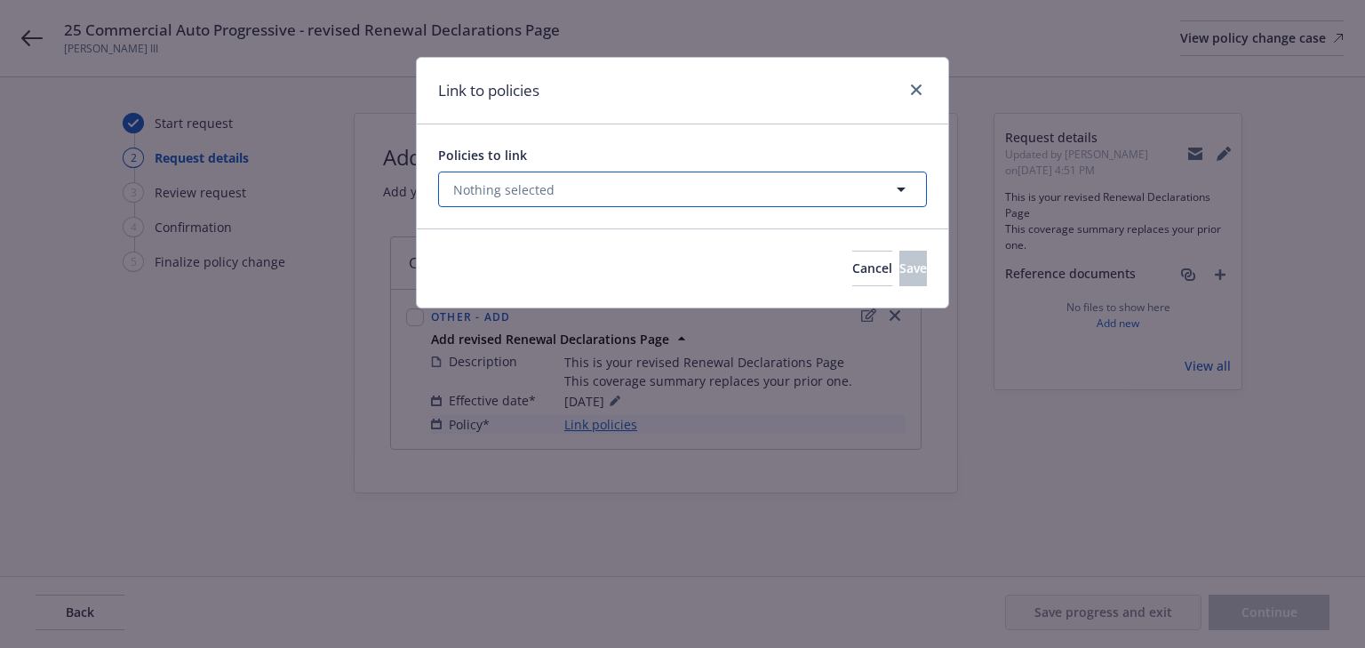
click at [536, 188] on span "Nothing selected" at bounding box center [503, 189] width 101 height 19
select select "ACTIVE"
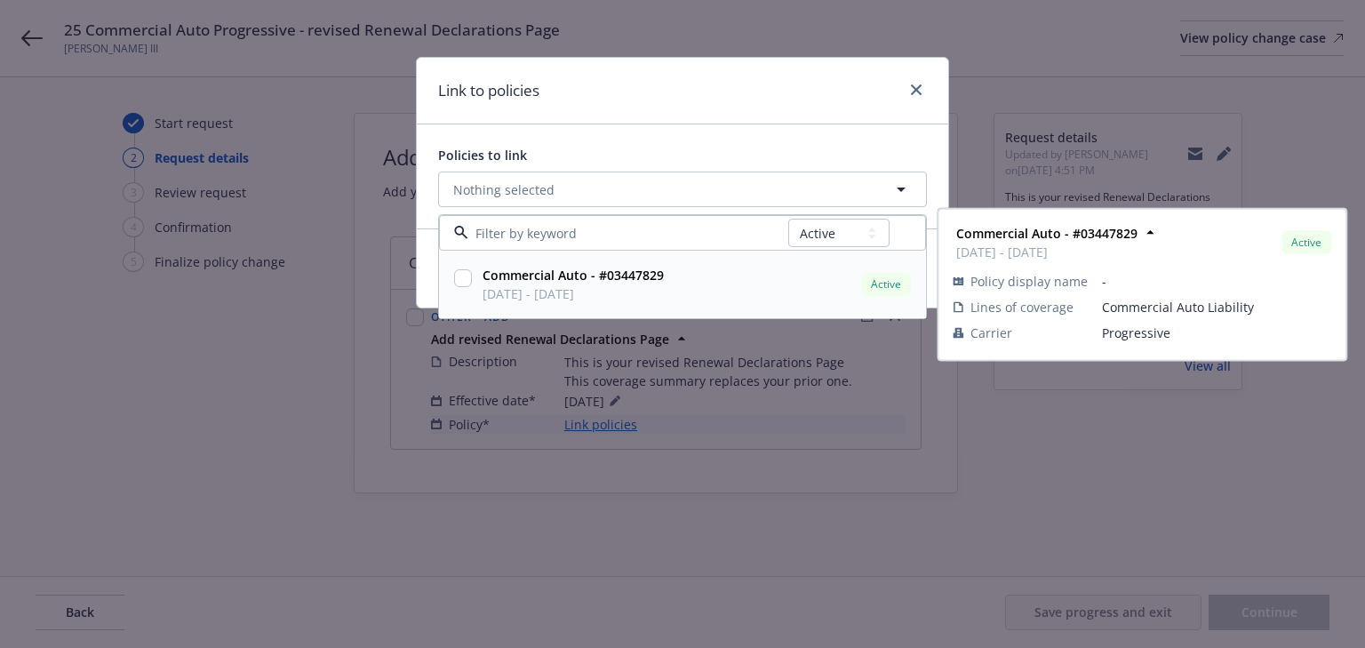
click at [465, 281] on input "checkbox" at bounding box center [463, 278] width 18 height 18
checkbox input "true"
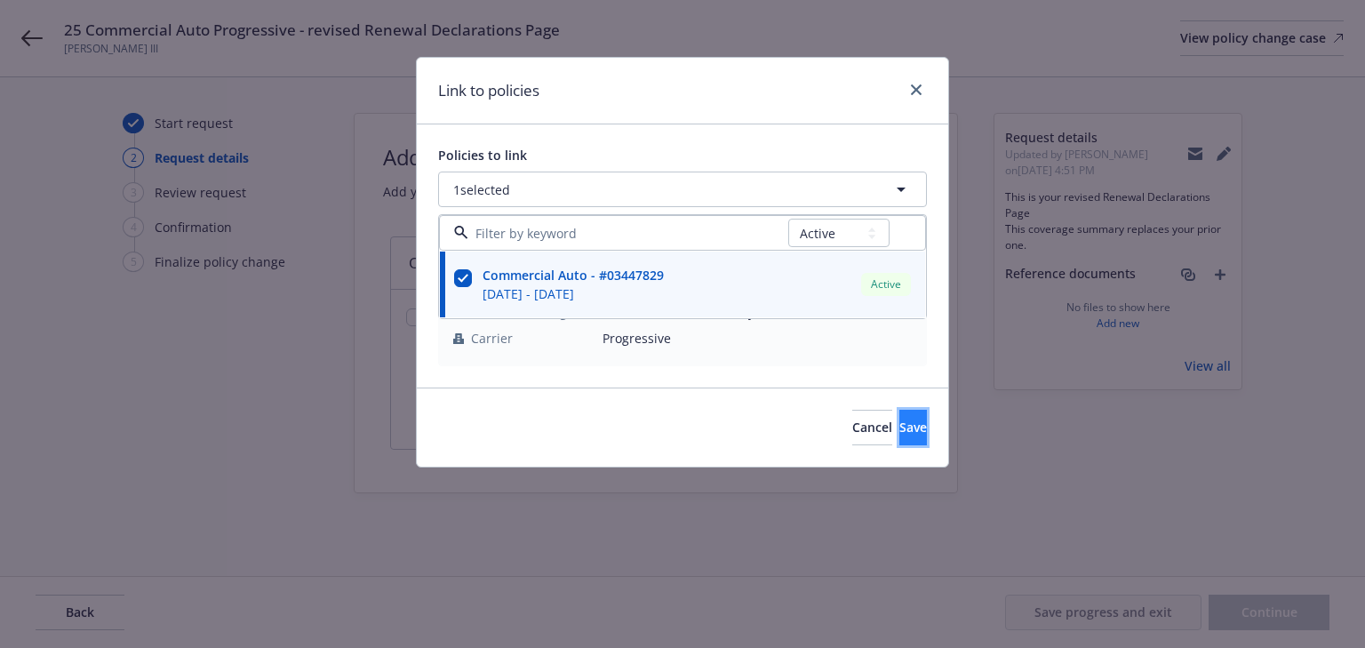
click at [900, 423] on button "Save" at bounding box center [914, 428] width 28 height 36
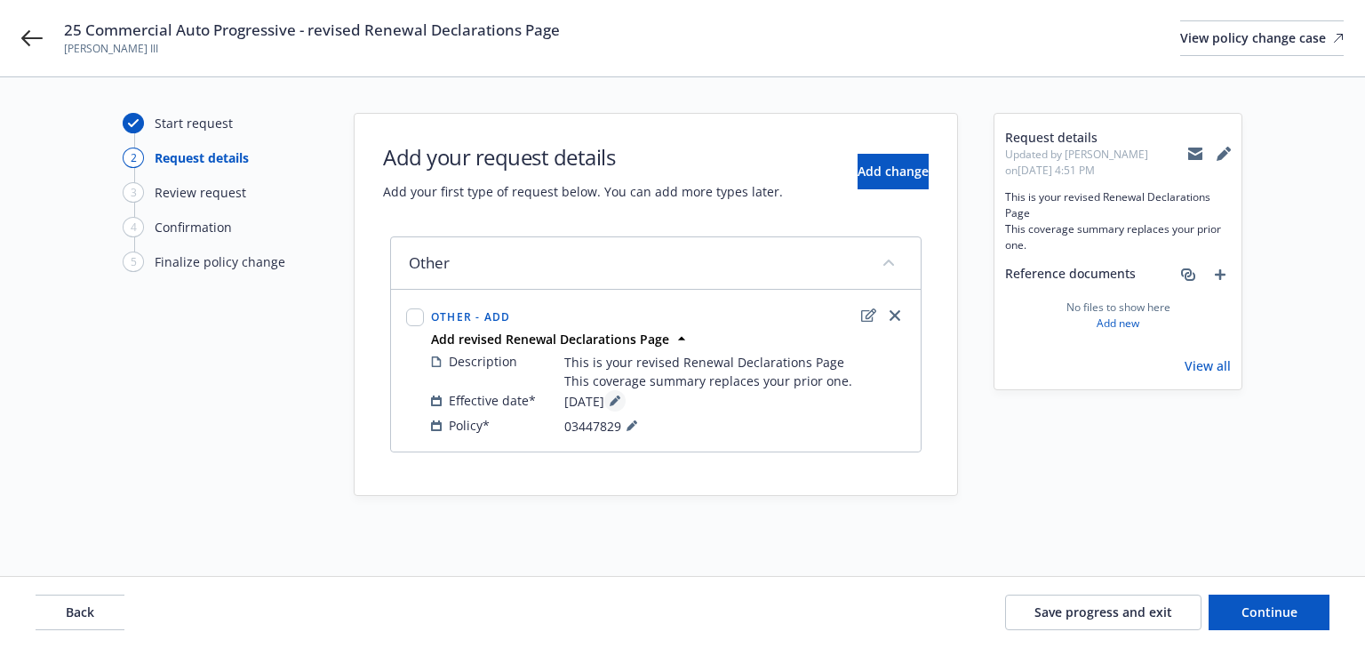
click at [626, 404] on button at bounding box center [614, 400] width 21 height 21
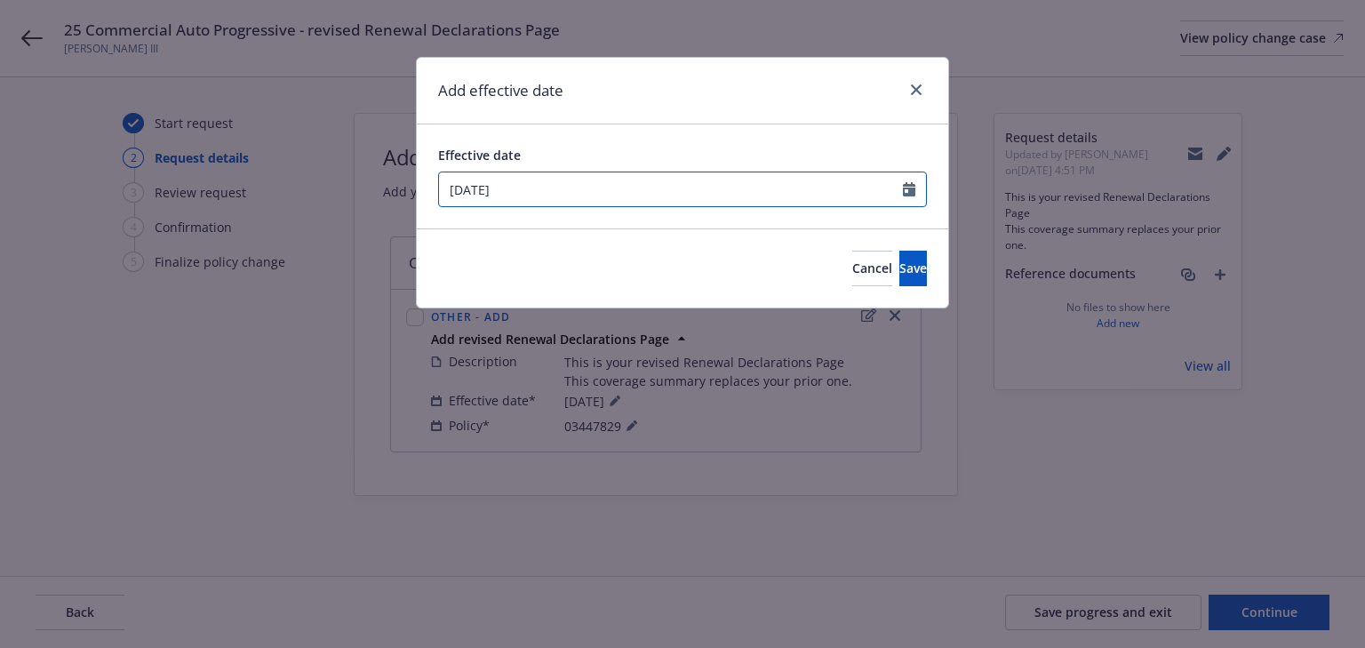
select select "10"
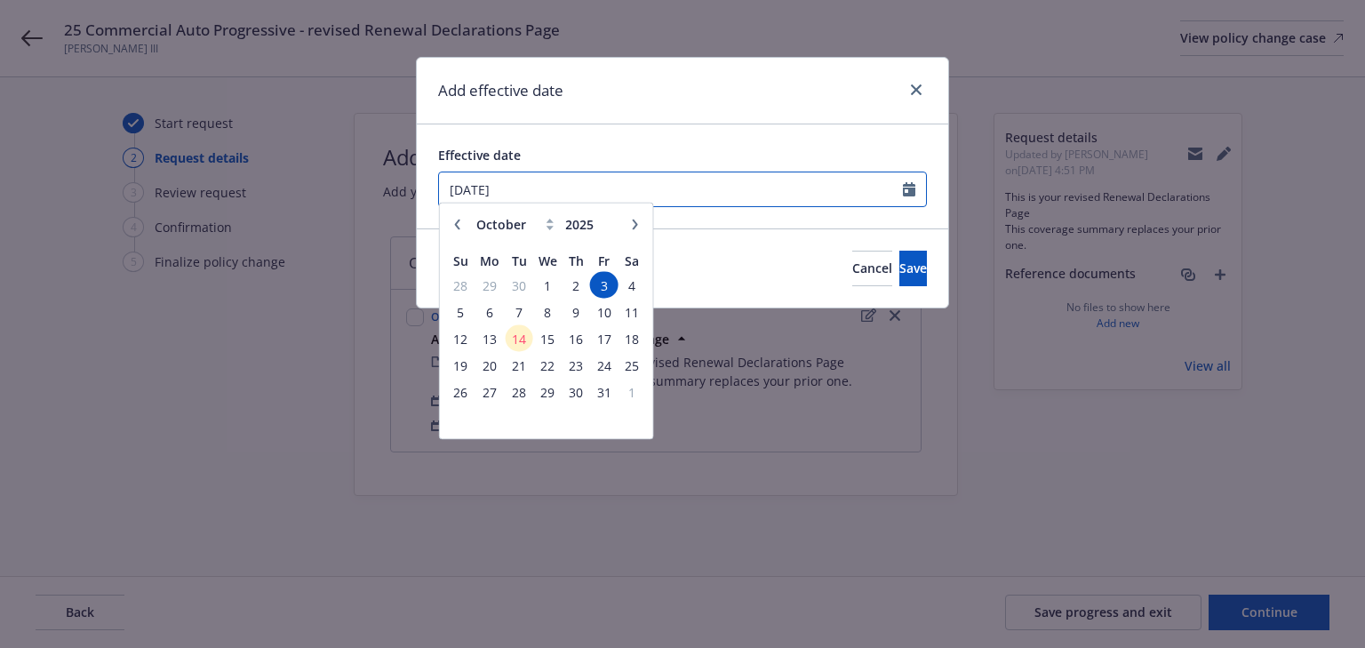
click at [556, 189] on input "[DATE]" at bounding box center [671, 189] width 464 height 34
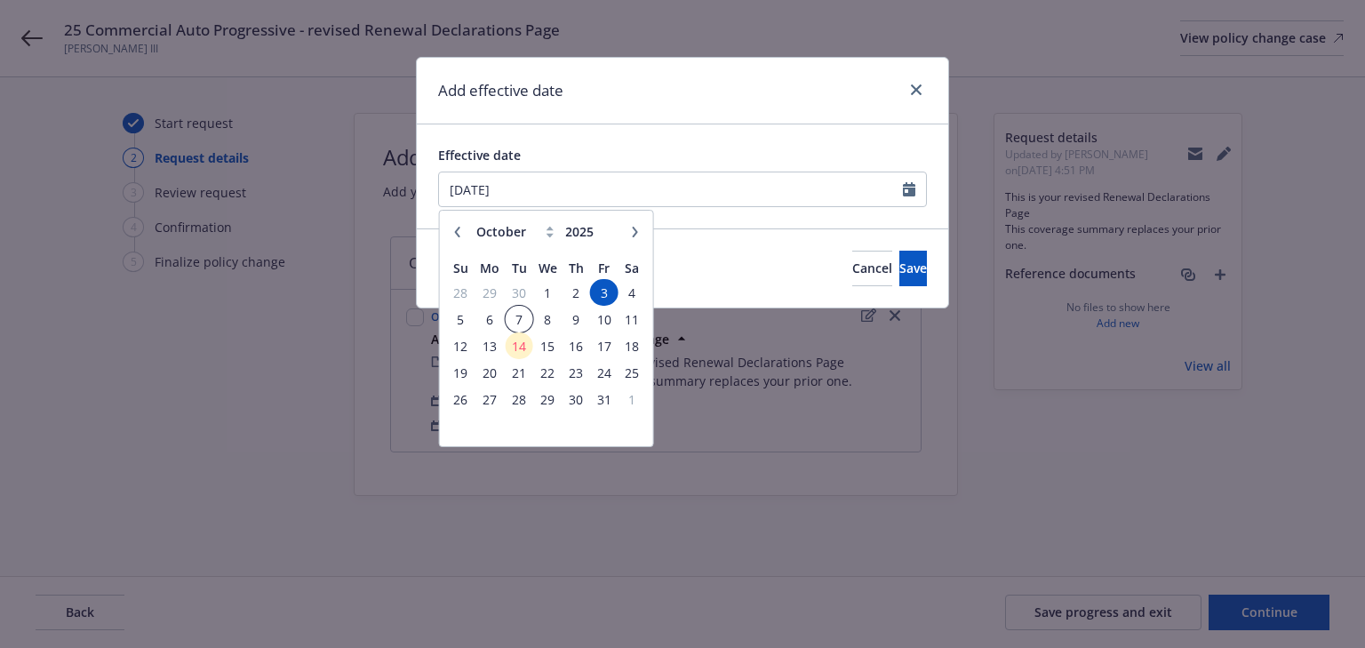
click at [524, 317] on span "7" at bounding box center [519, 319] width 24 height 22
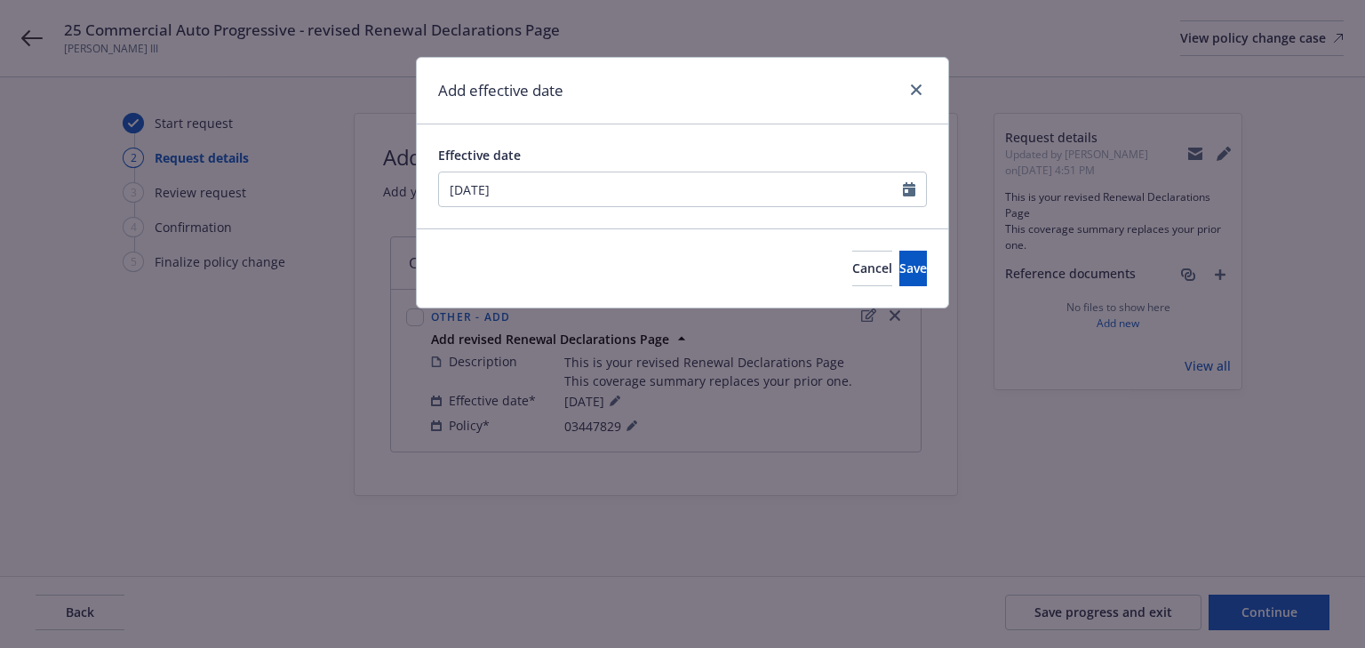
type input "[DATE]"
click at [900, 272] on button "Save" at bounding box center [914, 269] width 28 height 36
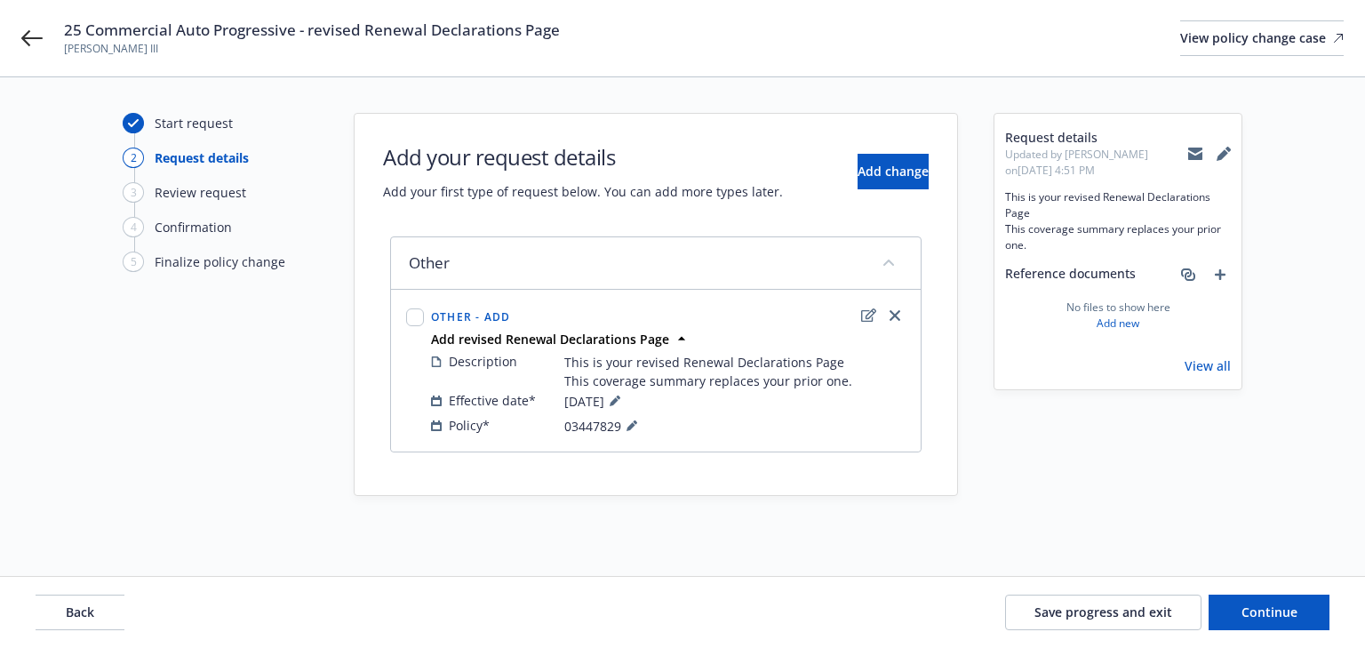
click at [663, 519] on div "Start request 2 Request details 3 Review request 4 Confirmation 5 Finalize poli…" at bounding box center [682, 327] width 1323 height 428
click at [1290, 620] on button "Continue" at bounding box center [1269, 613] width 121 height 36
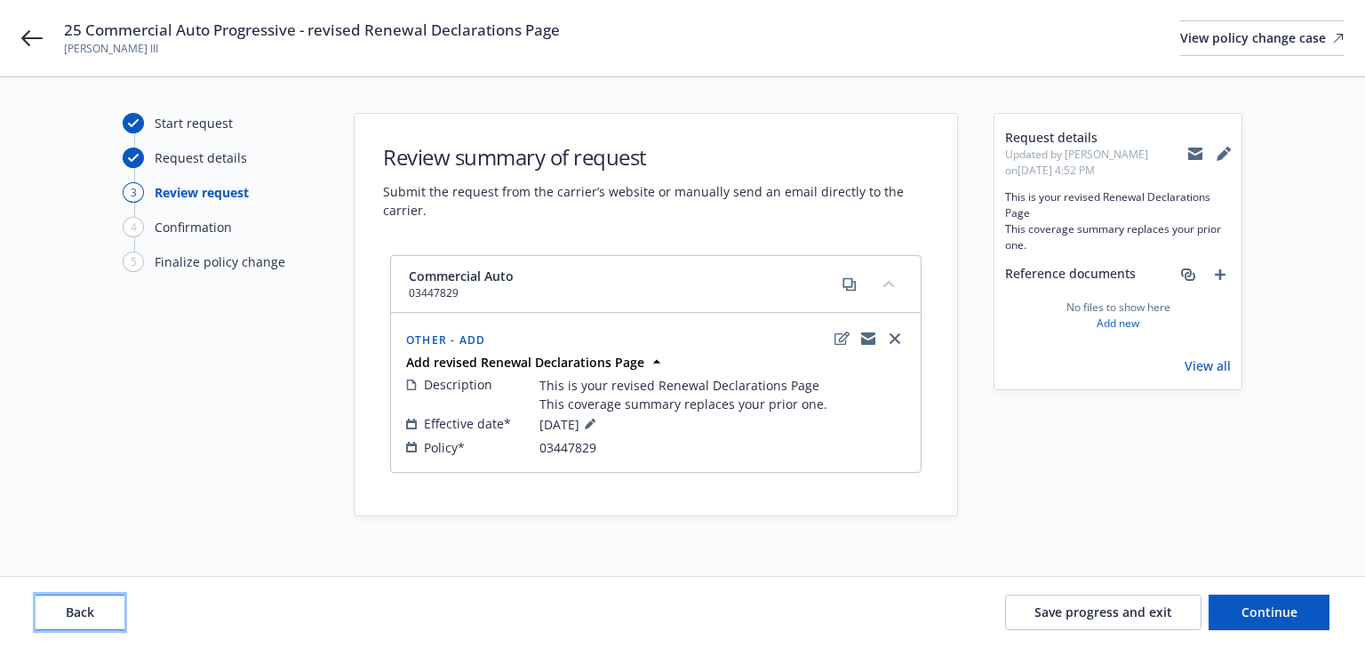
click at [102, 626] on button "Back" at bounding box center [80, 613] width 89 height 36
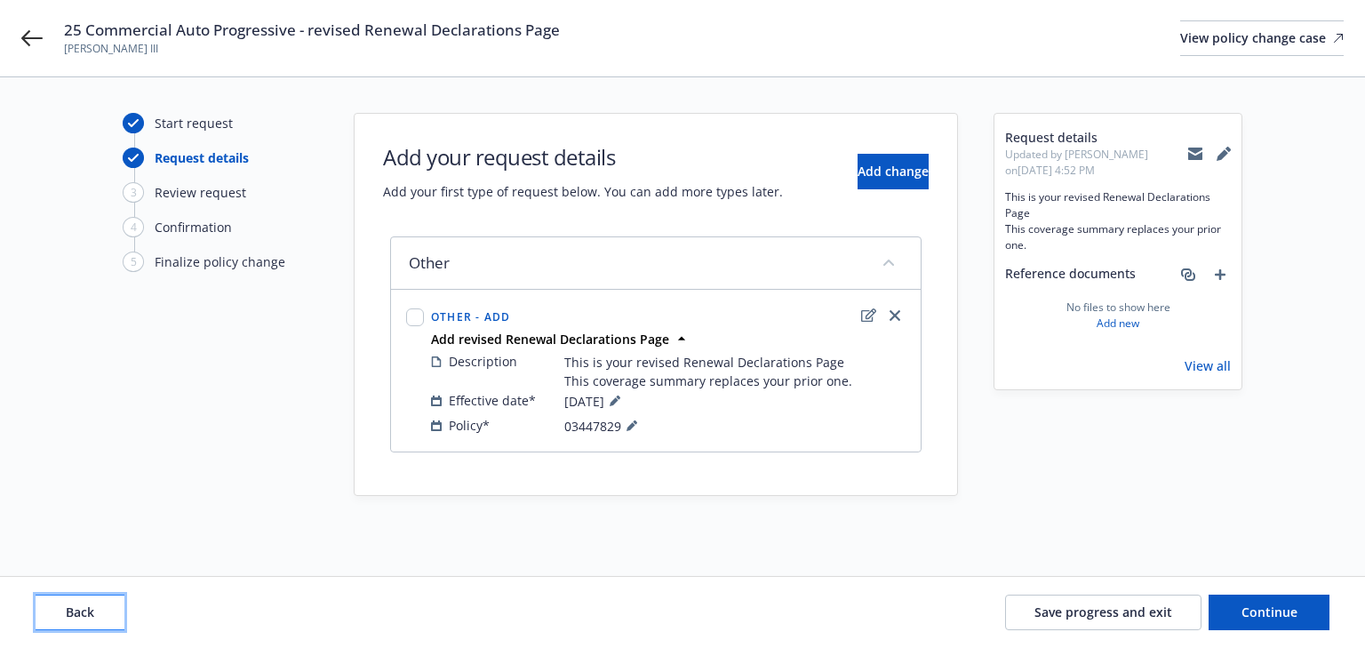
click at [102, 626] on button "Back" at bounding box center [80, 613] width 89 height 36
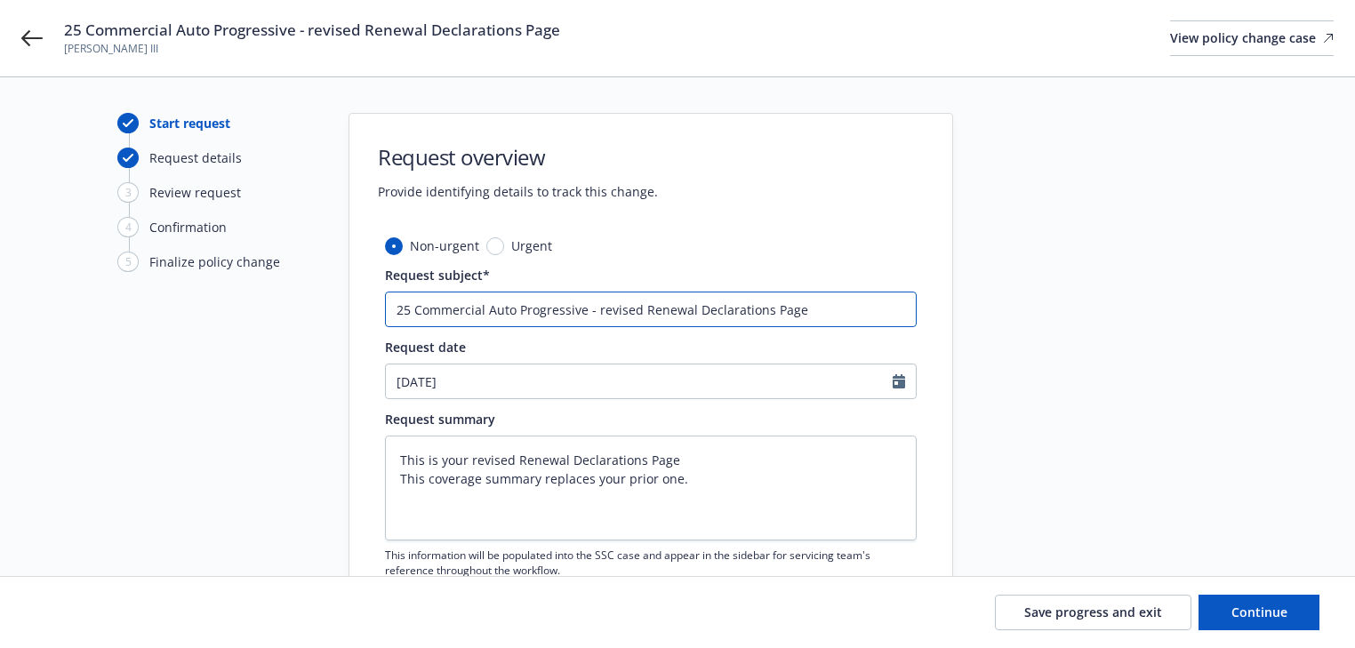
click at [596, 313] on input "25 Commercial Auto Progressive - revised Renewal Declarations Page" at bounding box center [651, 310] width 532 height 36
type textarea "x"
type input "25 Commercial Auto Progressive - Arevised Renewal Declarations Page"
type textarea "x"
type input "25 Commercial Auto Progressive - Adrevised Renewal Declarations Page"
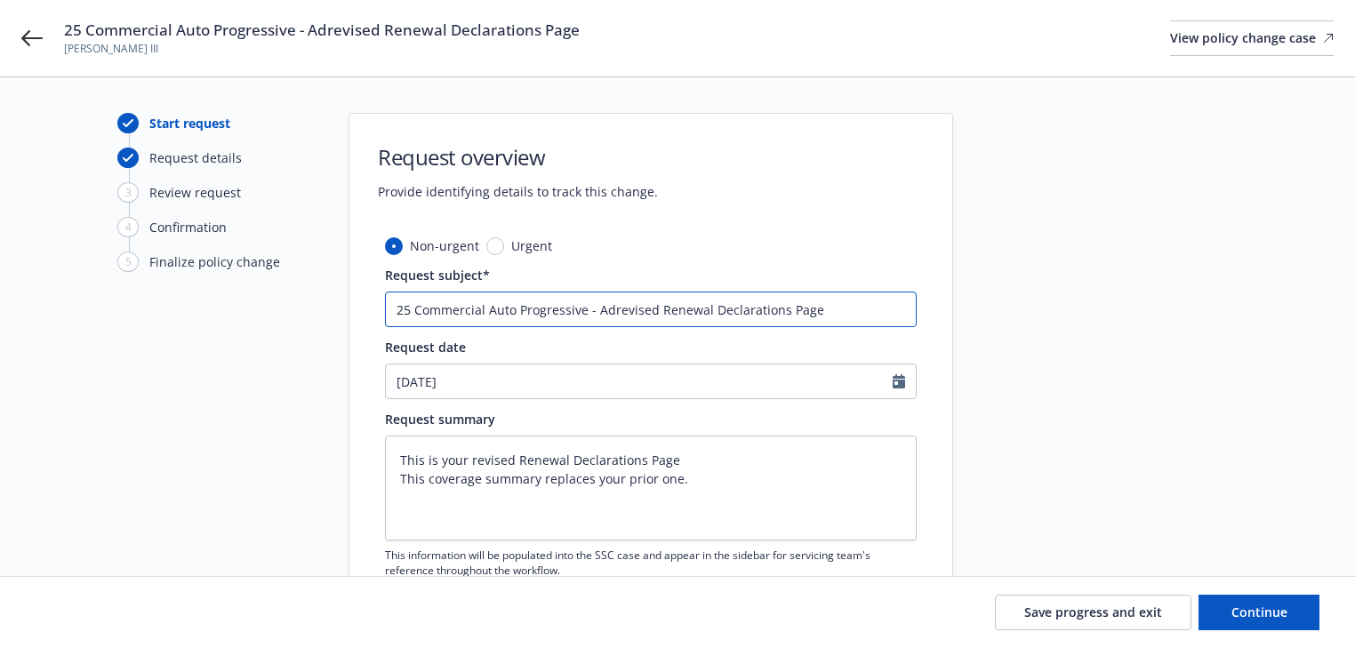
type textarea "x"
type input "25 Commercial Auto Progressive - Addrevised Renewal Declarations Page"
type textarea "x"
type input "25 Commercial Auto Progressive - Add revised Renewal Declarations Page"
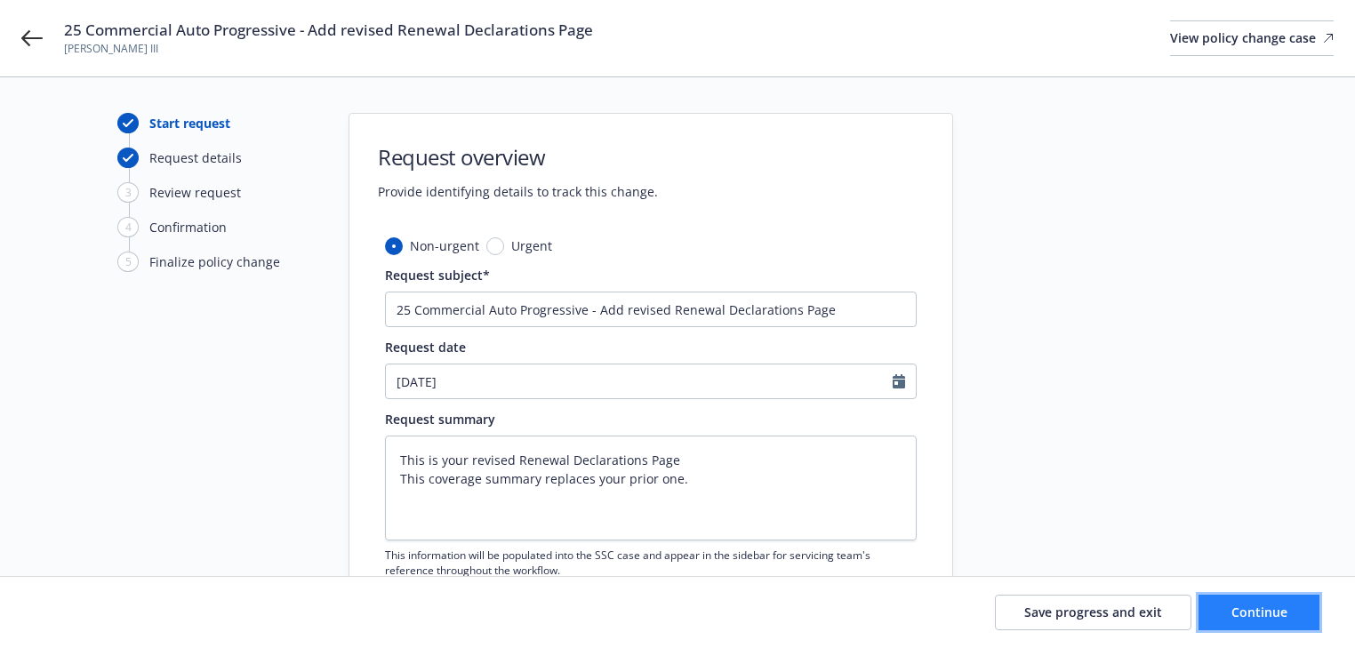
click at [1251, 619] on span "Continue" at bounding box center [1259, 612] width 56 height 17
type textarea "x"
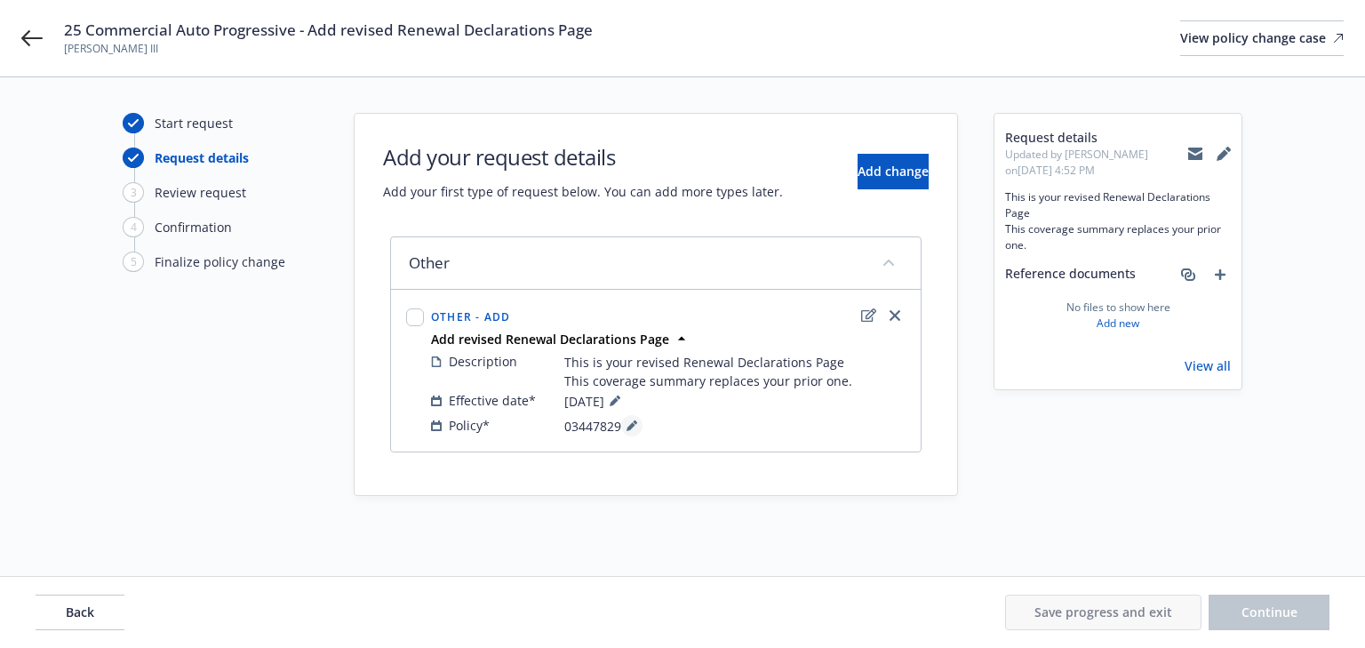
click at [638, 427] on button at bounding box center [631, 425] width 21 height 21
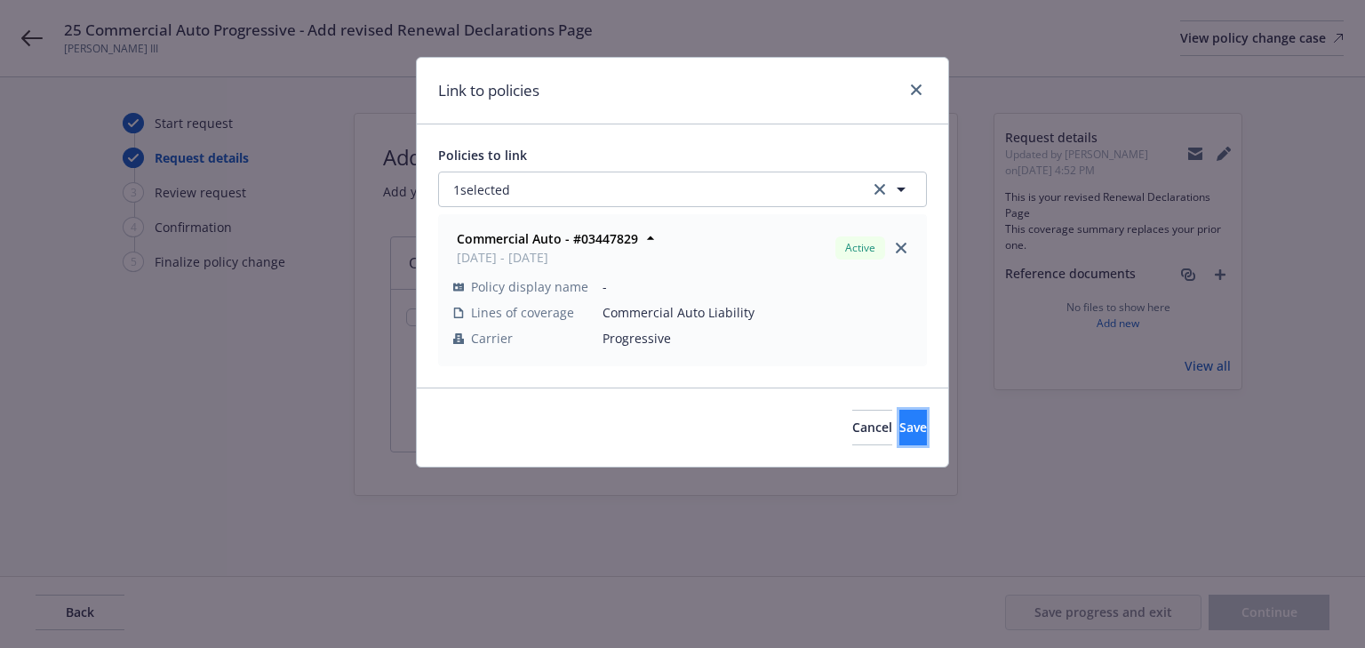
click at [900, 444] on button "Save" at bounding box center [914, 428] width 28 height 36
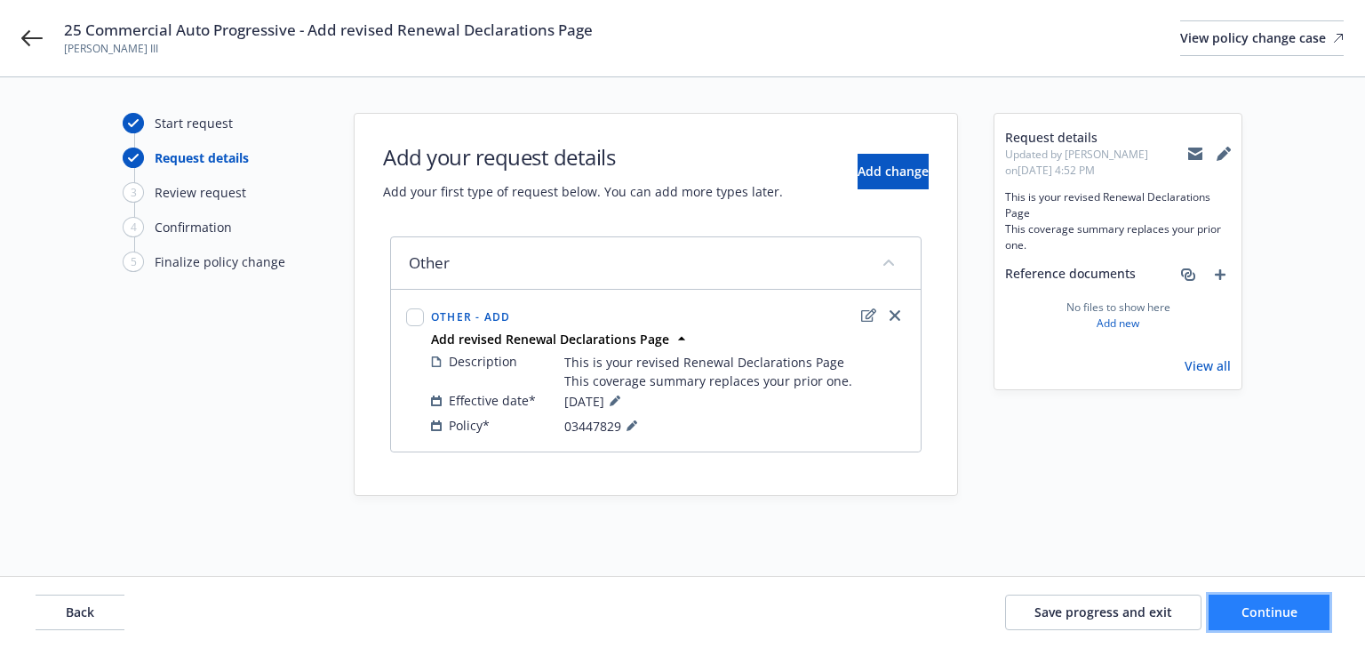
click at [1283, 612] on span "Continue" at bounding box center [1270, 612] width 56 height 17
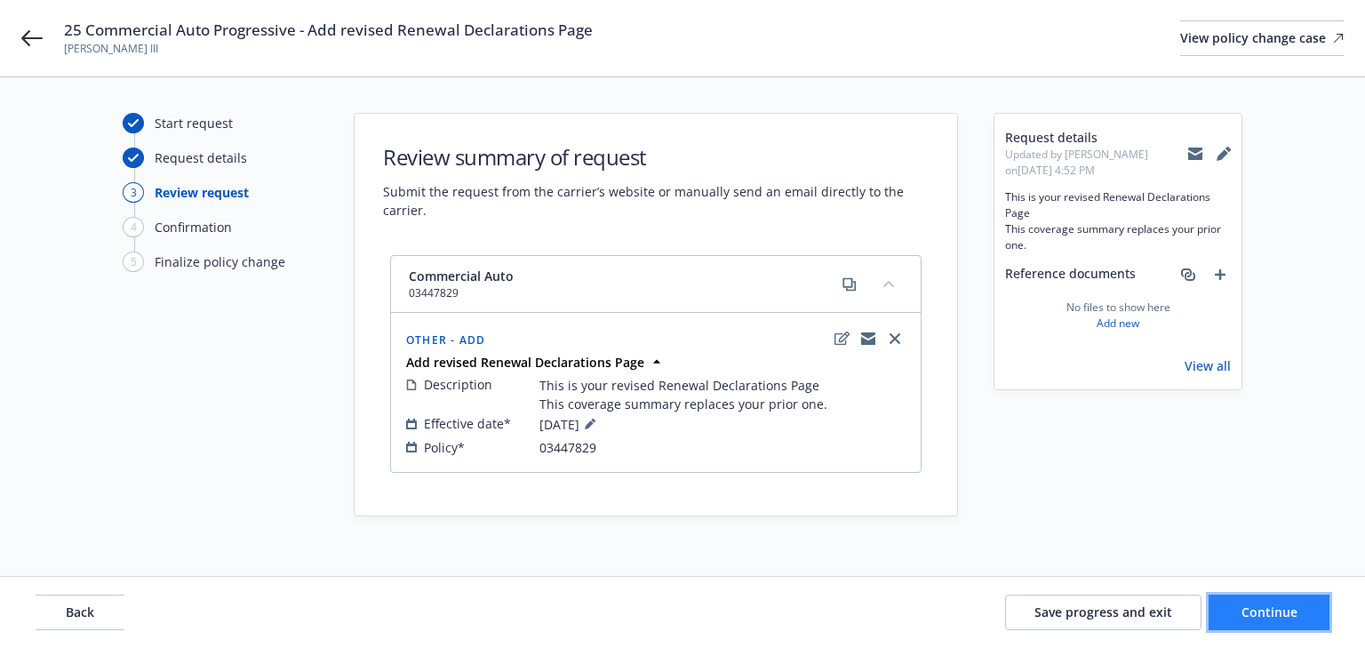
click at [1280, 602] on button "Continue" at bounding box center [1269, 613] width 121 height 36
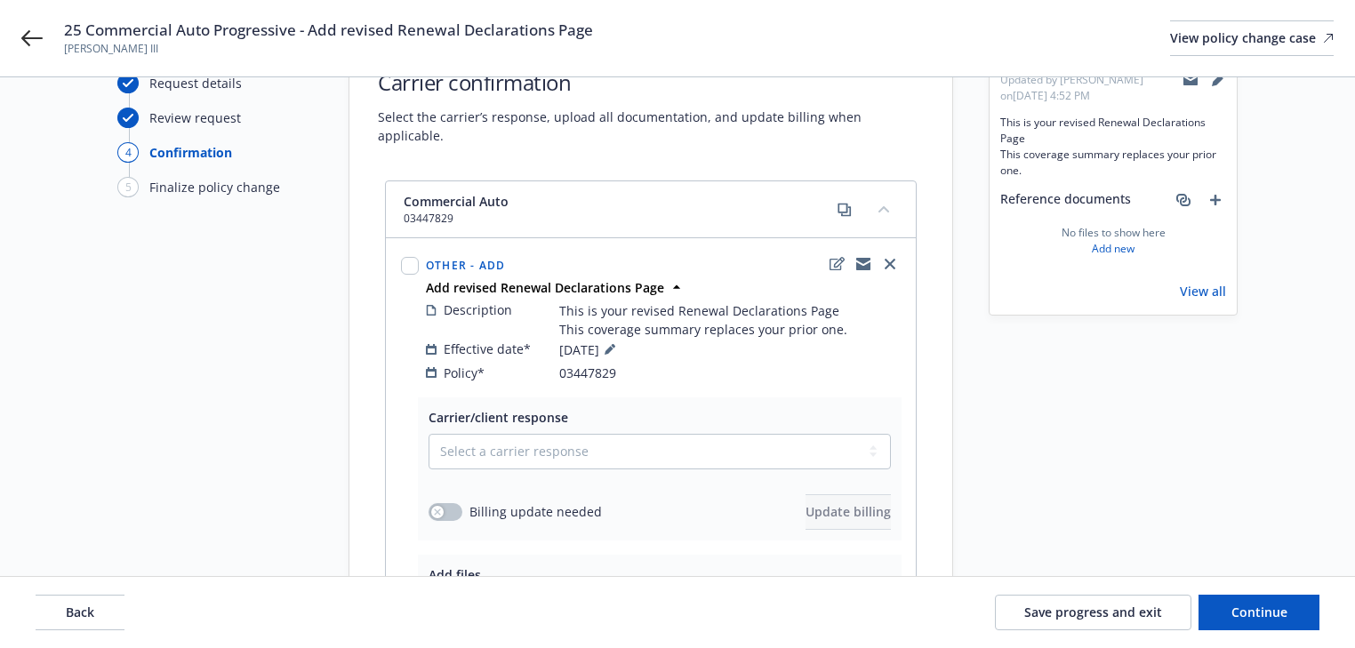
scroll to position [142, 0]
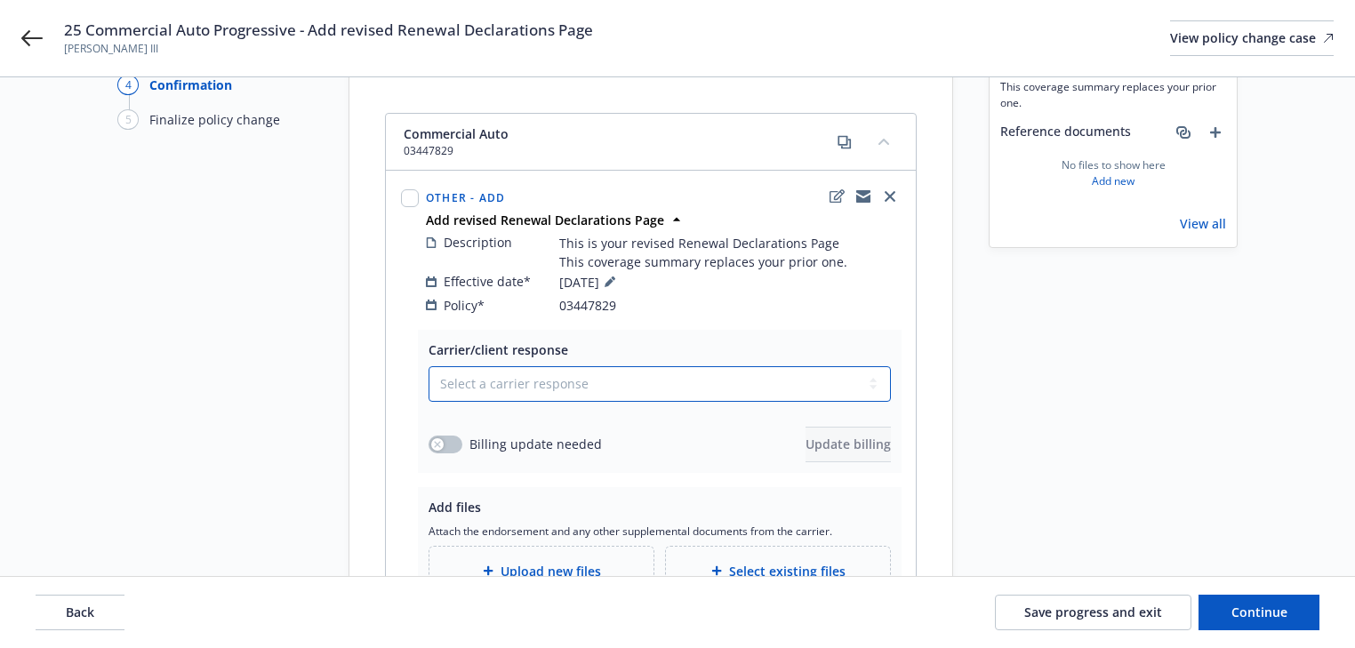
drag, startPoint x: 583, startPoint y: 366, endPoint x: 568, endPoint y: 380, distance: 20.2
click at [583, 366] on select "Select a carrier response Accepted Accepted with revision No endorsement needed…" at bounding box center [659, 384] width 462 height 36
select select "ACCEPTED"
click at [428, 366] on select "Select a carrier response Accepted Accepted with revision No endorsement needed…" at bounding box center [659, 384] width 462 height 36
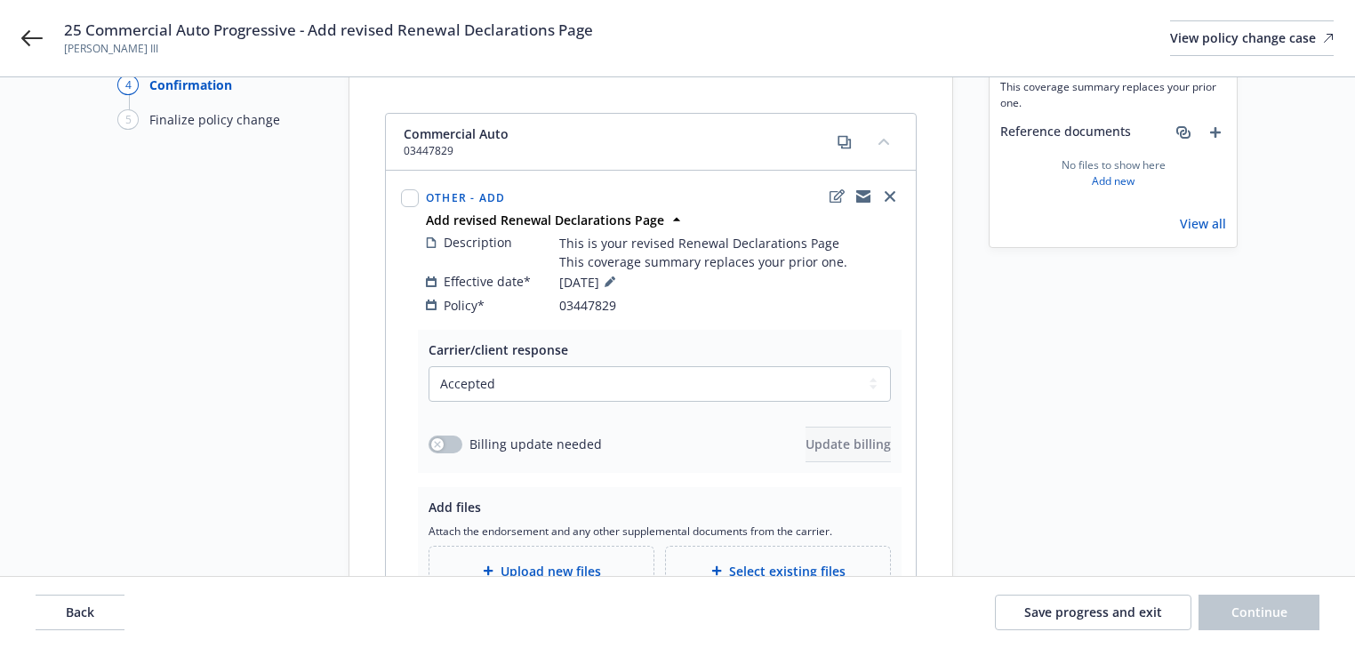
click at [1082, 416] on div "Request details Updated by [PERSON_NAME] on [DATE] 4:52 PM This is your revised…" at bounding box center [1112, 343] width 249 height 745
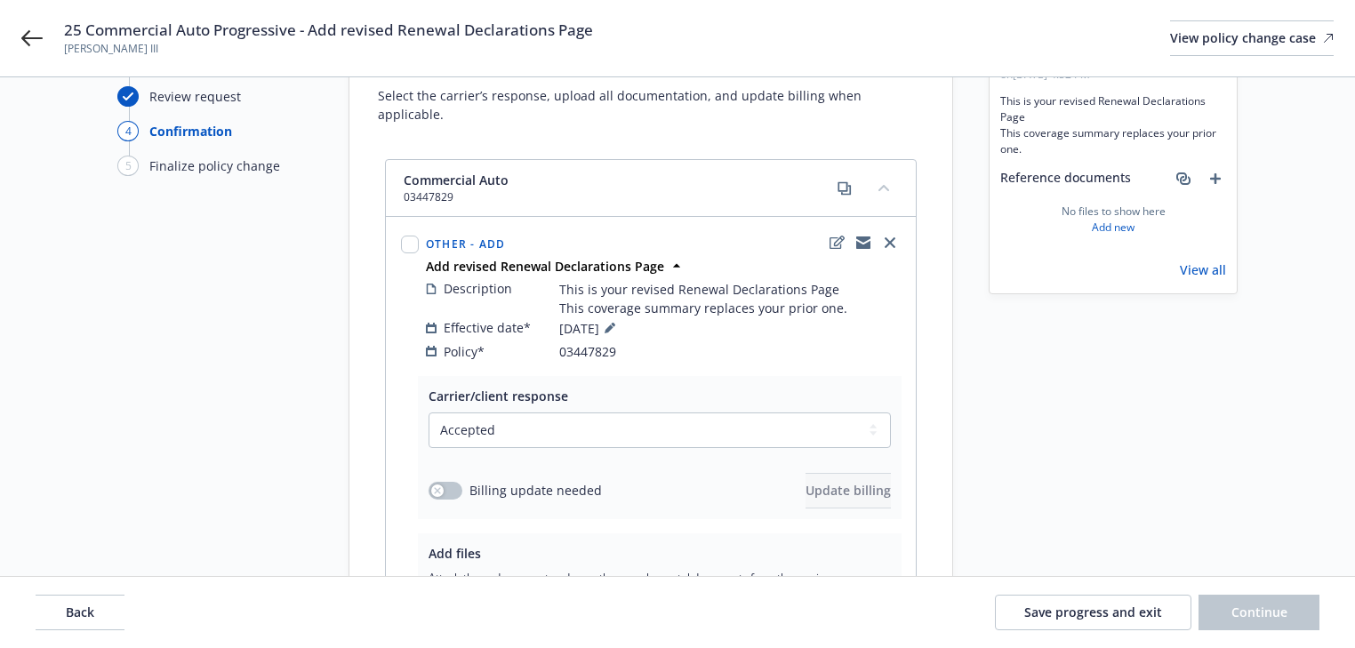
scroll to position [0, 0]
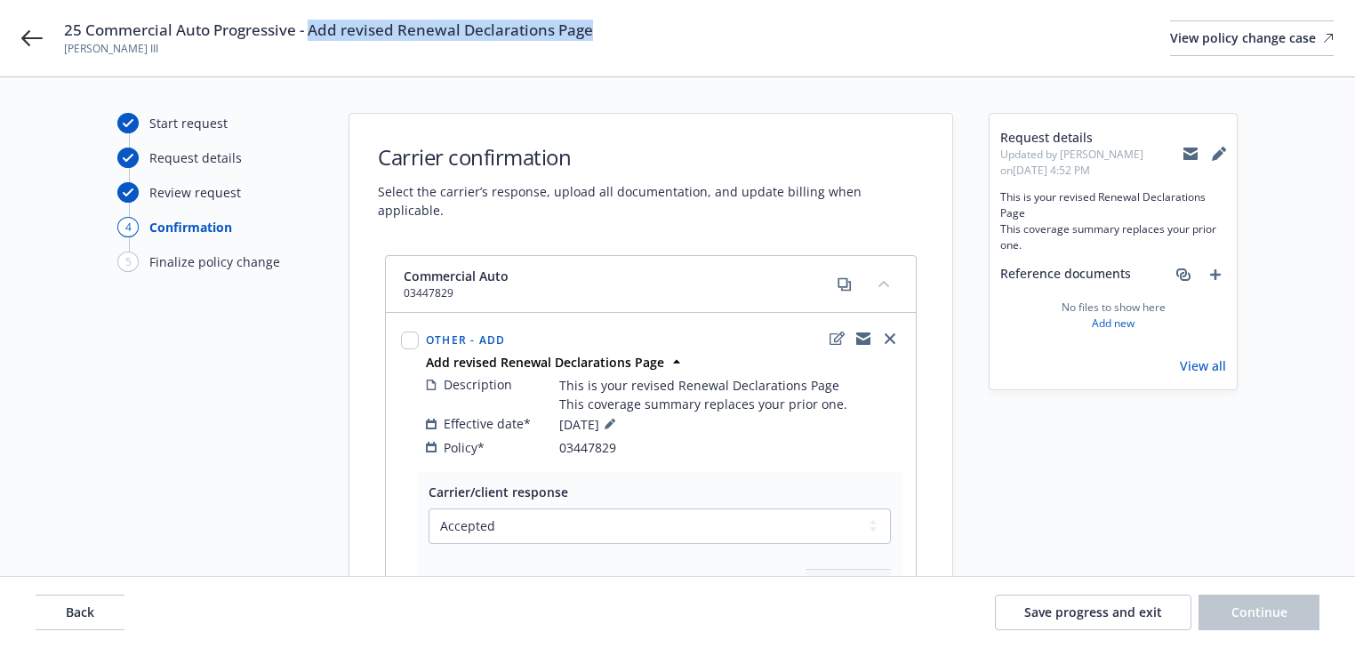
drag, startPoint x: 308, startPoint y: 28, endPoint x: 614, endPoint y: 25, distance: 305.8
click at [614, 25] on div "25 Commercial Auto Progressive - Add revised Renewal Declarations Page [PERSON_…" at bounding box center [698, 38] width 1269 height 37
copy span "Add revised Renewal Declarations Page"
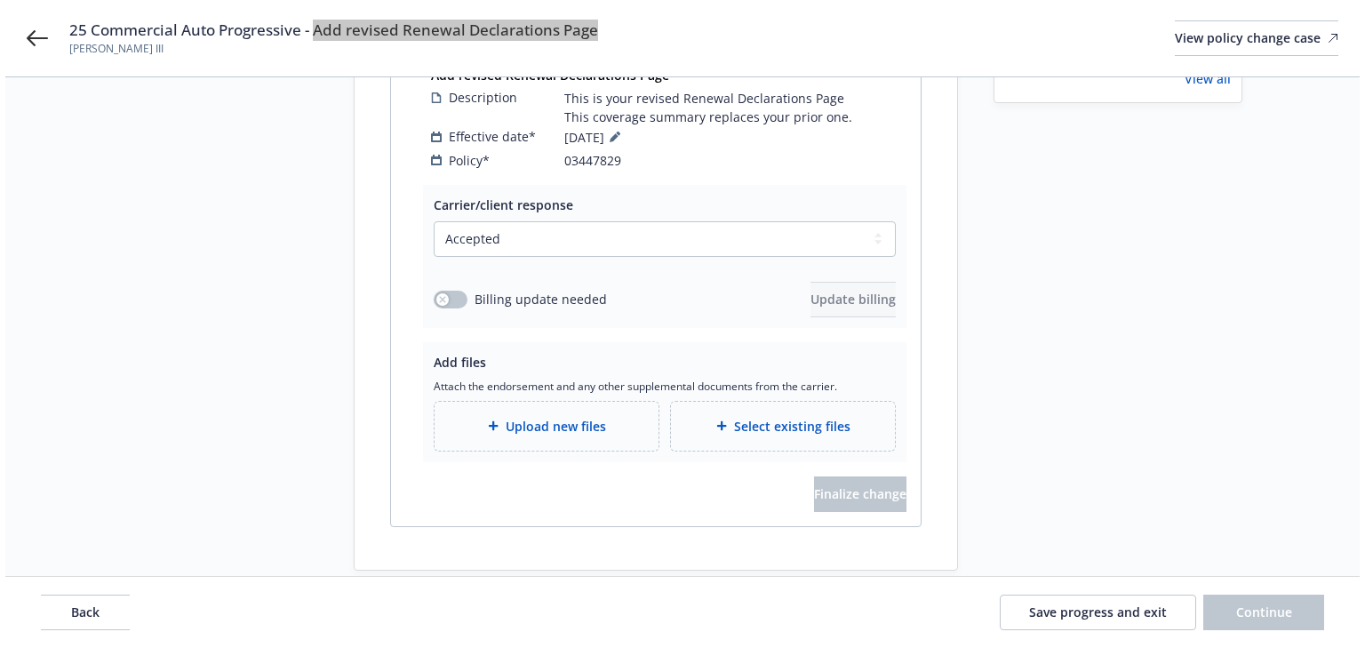
scroll to position [296, 0]
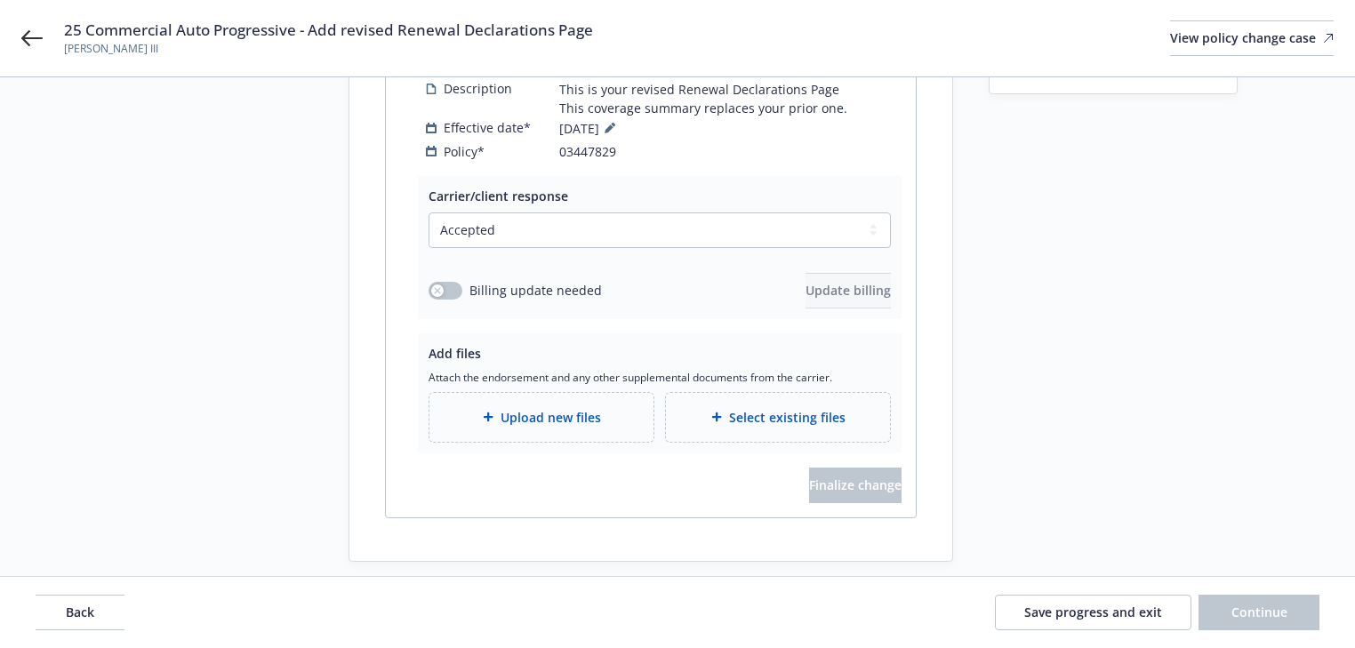
click at [537, 416] on div "Upload new files" at bounding box center [541, 417] width 224 height 49
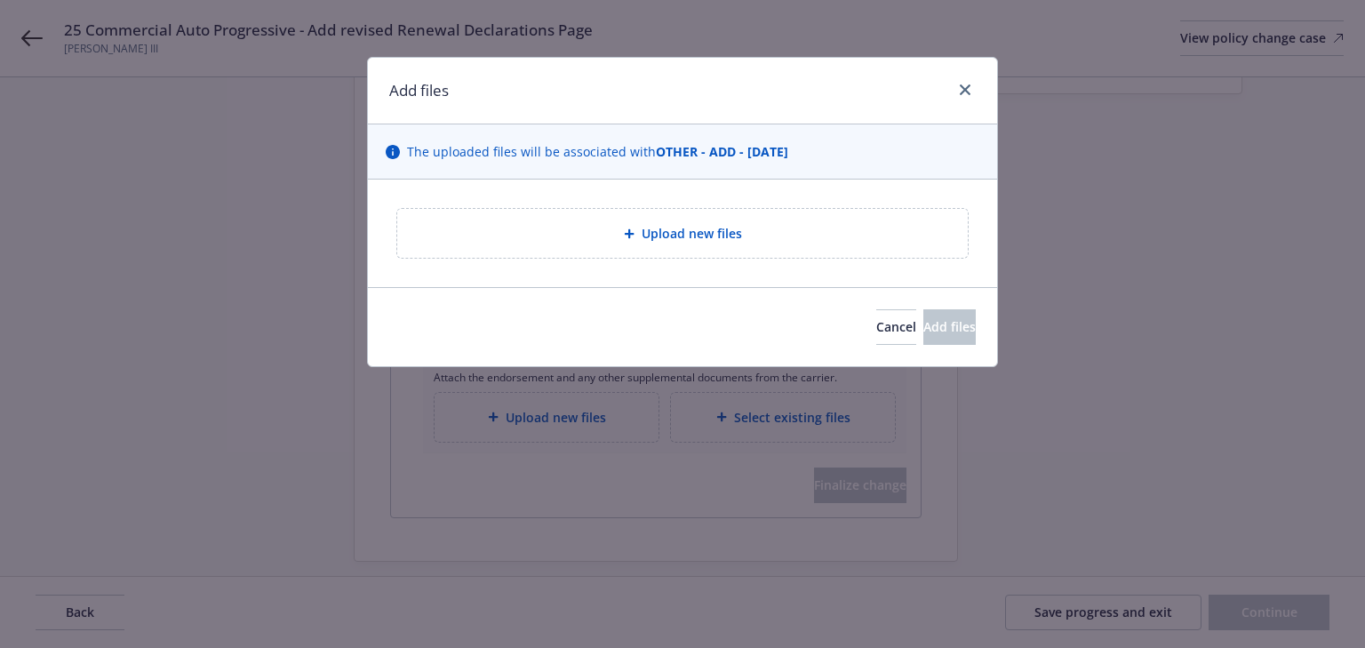
click at [817, 245] on div "Upload new files" at bounding box center [682, 233] width 571 height 49
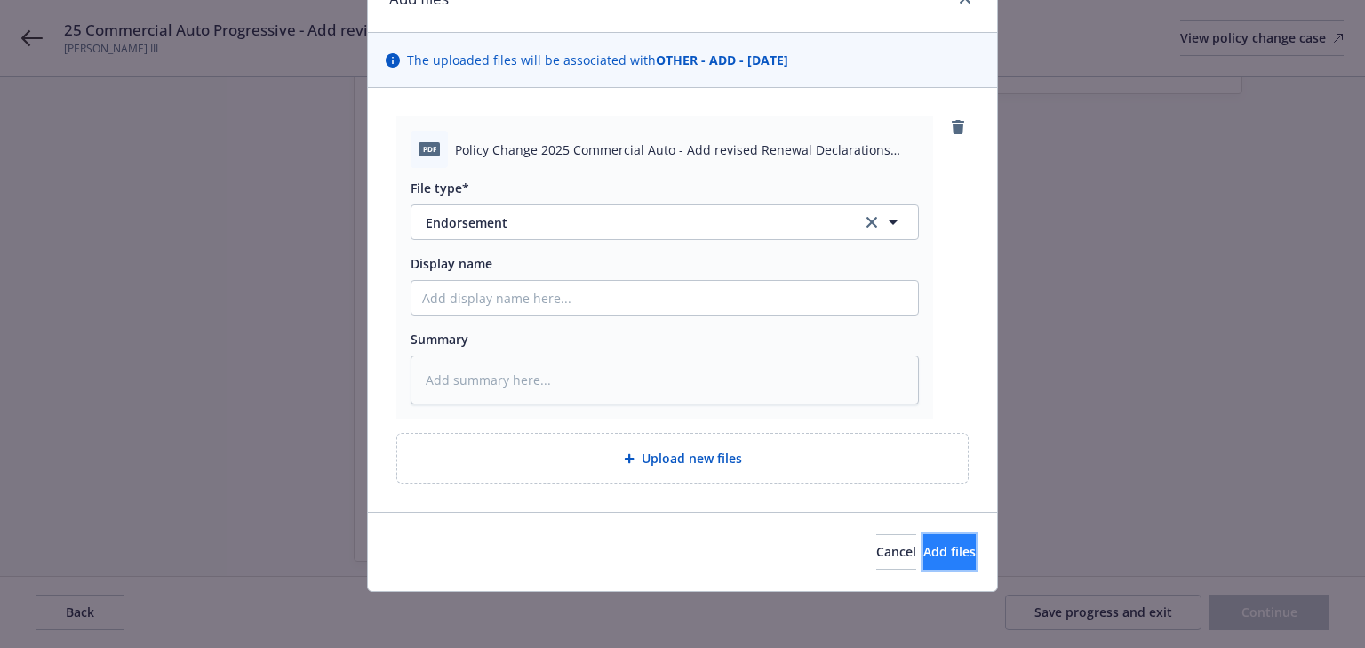
click at [944, 534] on button "Add files" at bounding box center [950, 552] width 52 height 36
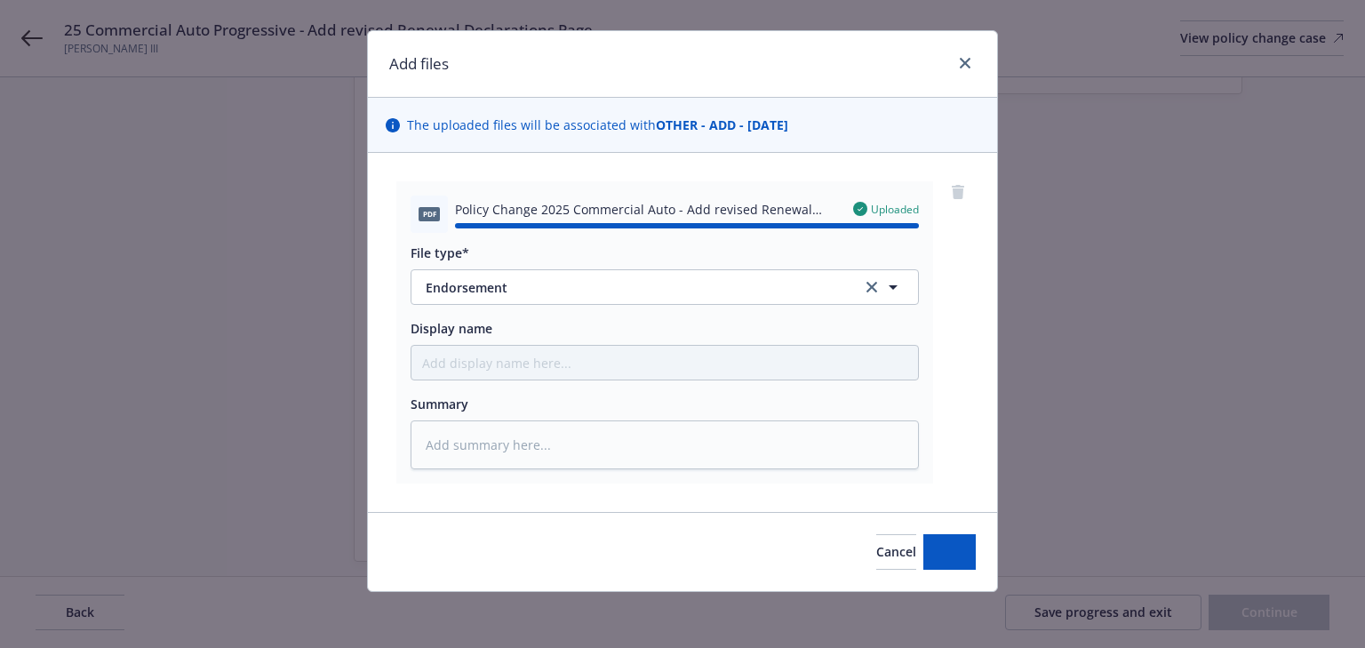
type textarea "x"
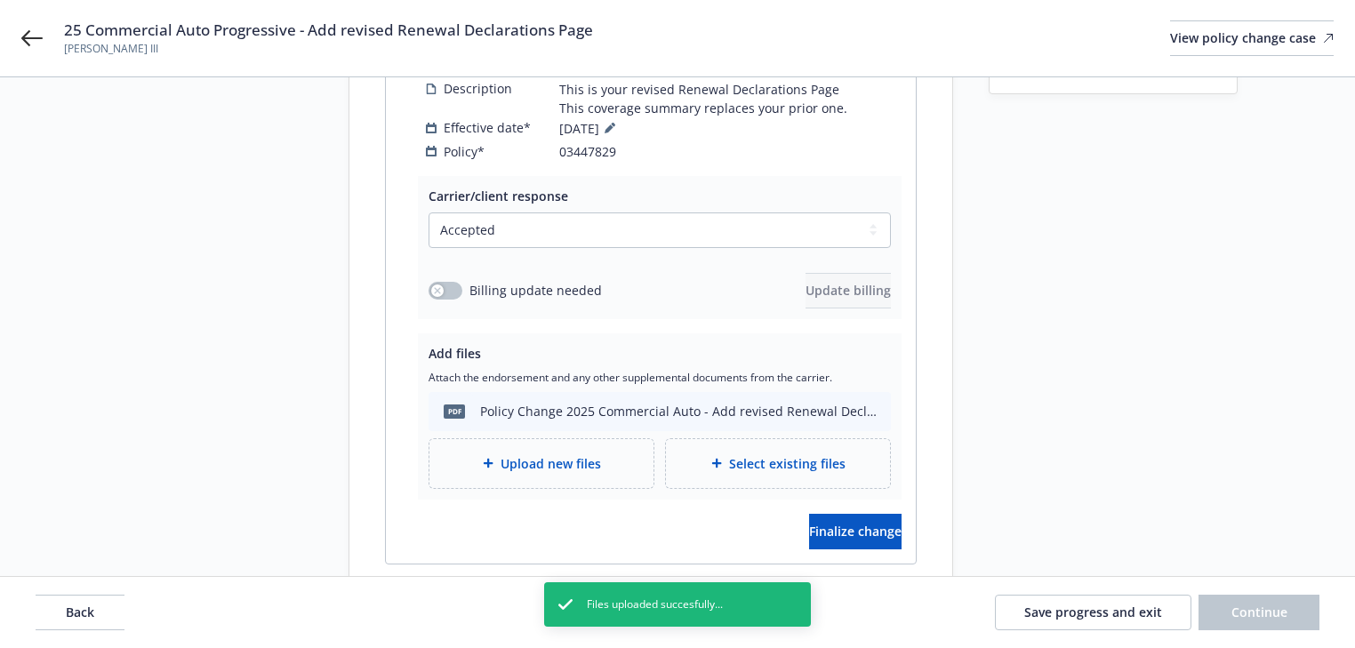
click at [944, 533] on div "Commercial Auto 03447829 Other - Add Add revised Renewal Declarations Page Desc…" at bounding box center [650, 283] width 603 height 648
click at [873, 516] on button "Finalize change" at bounding box center [855, 532] width 92 height 36
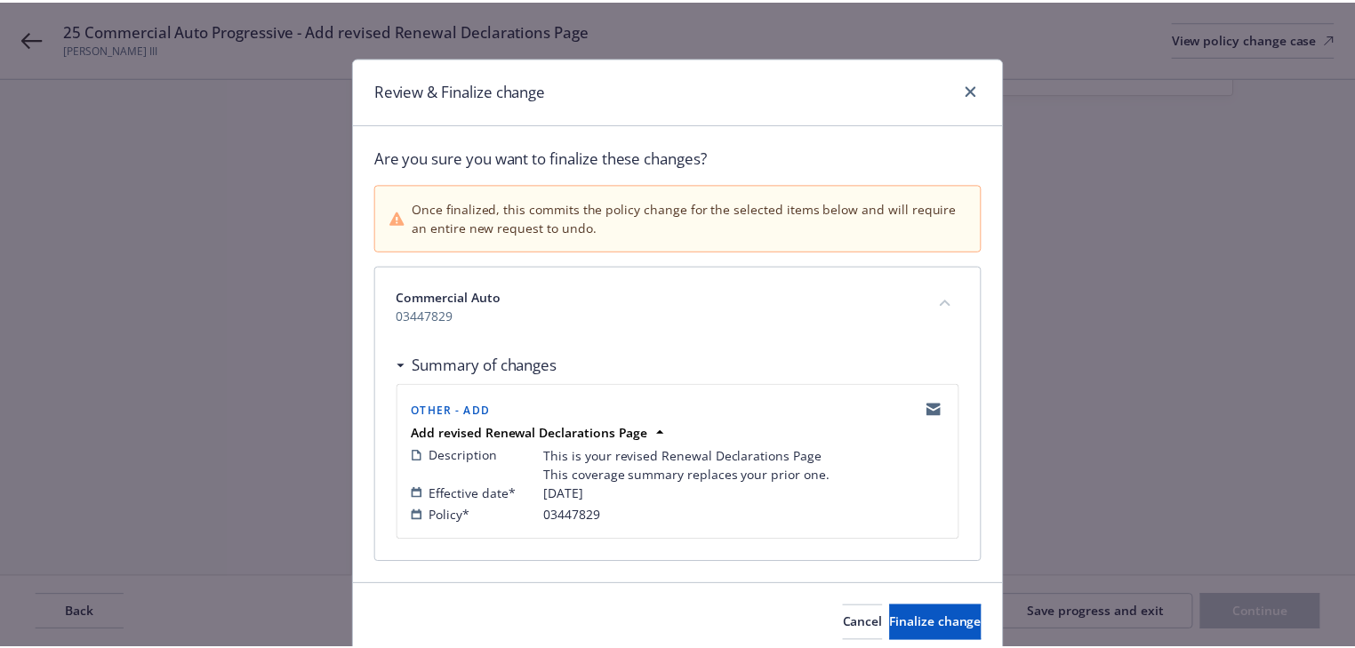
scroll to position [71, 0]
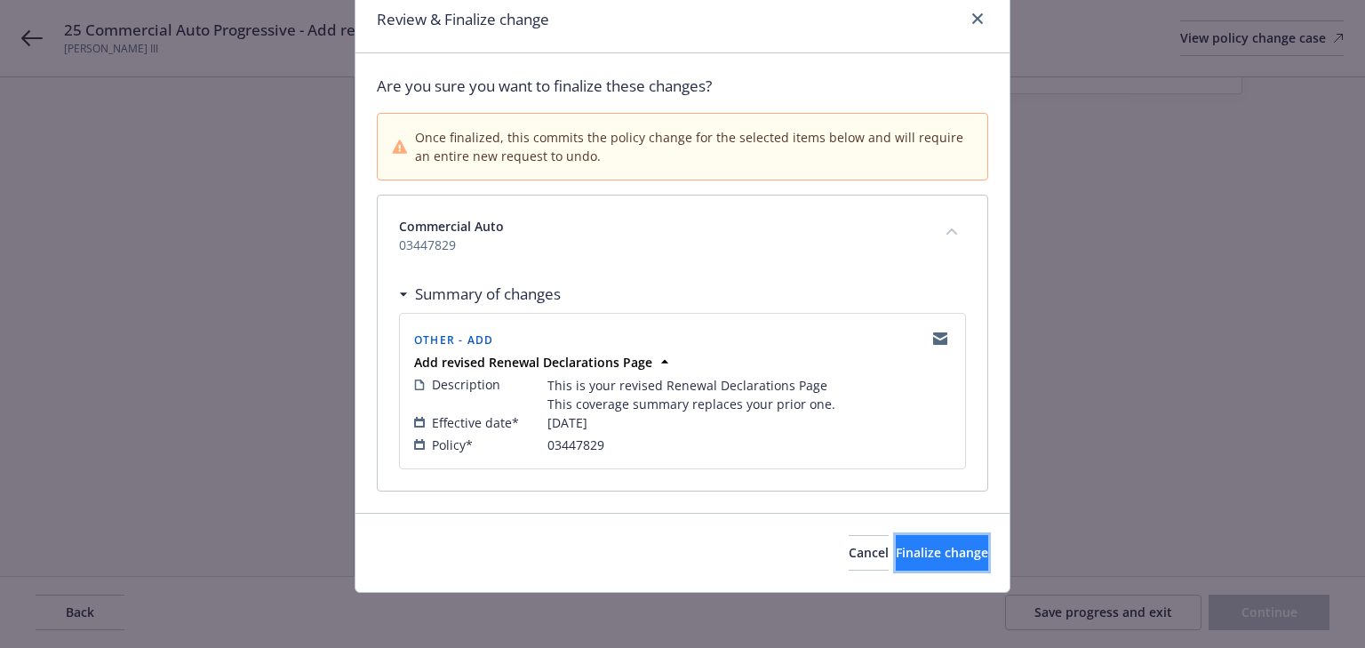
click at [916, 559] on button "Finalize change" at bounding box center [942, 553] width 92 height 36
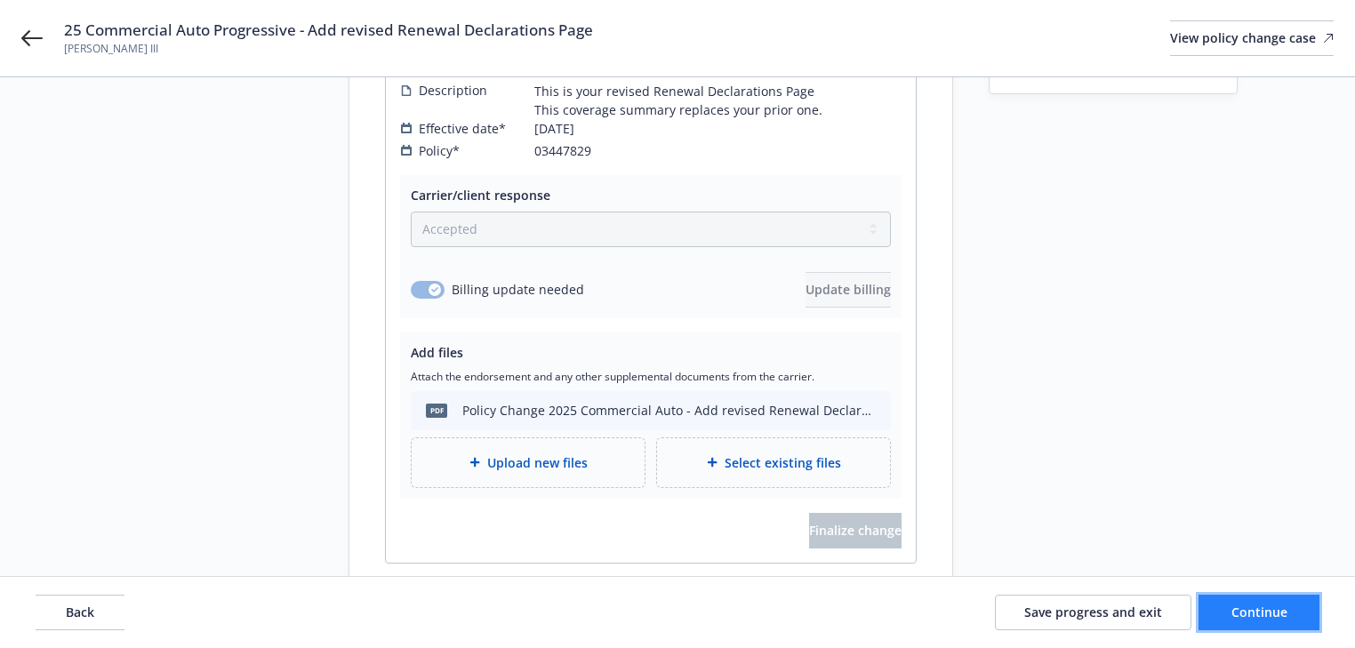
click at [1261, 612] on span "Continue" at bounding box center [1259, 612] width 56 height 17
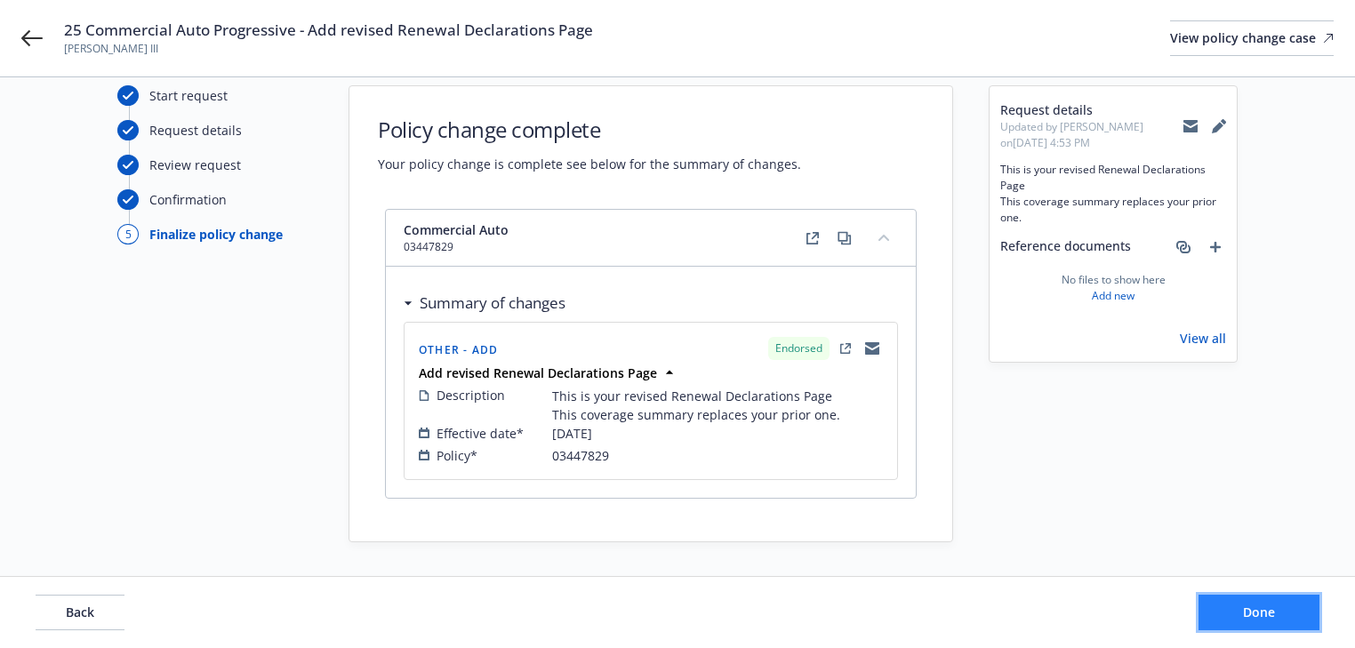
click at [1261, 612] on span "Done" at bounding box center [1259, 612] width 32 height 17
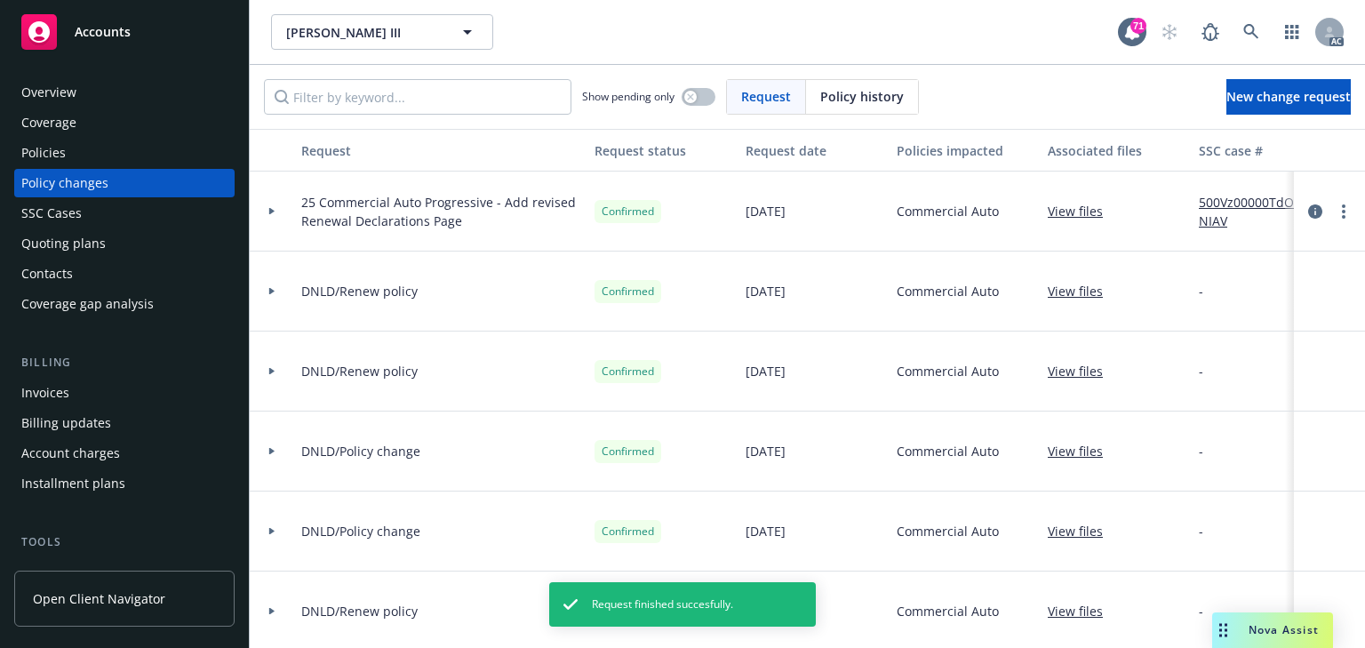
click at [1231, 196] on link "500Vz00000TdOrNIAV" at bounding box center [1258, 211] width 119 height 37
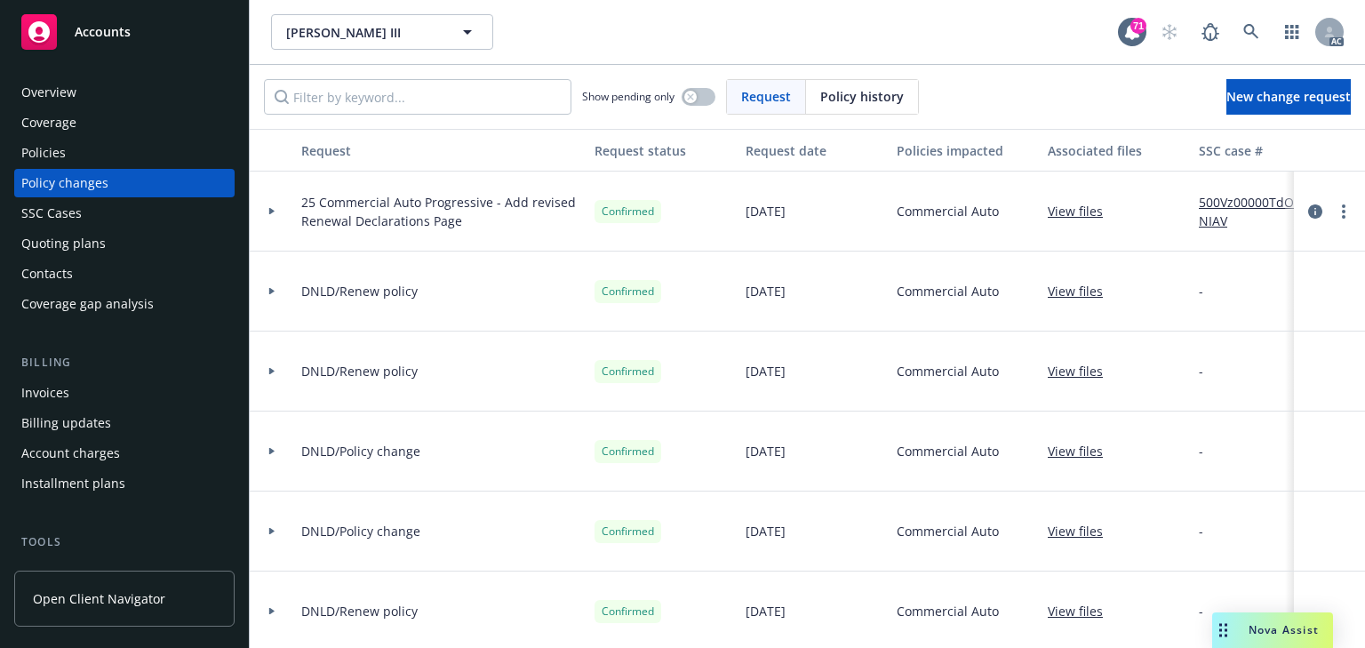
click at [107, 145] on div "Policies" at bounding box center [124, 153] width 206 height 28
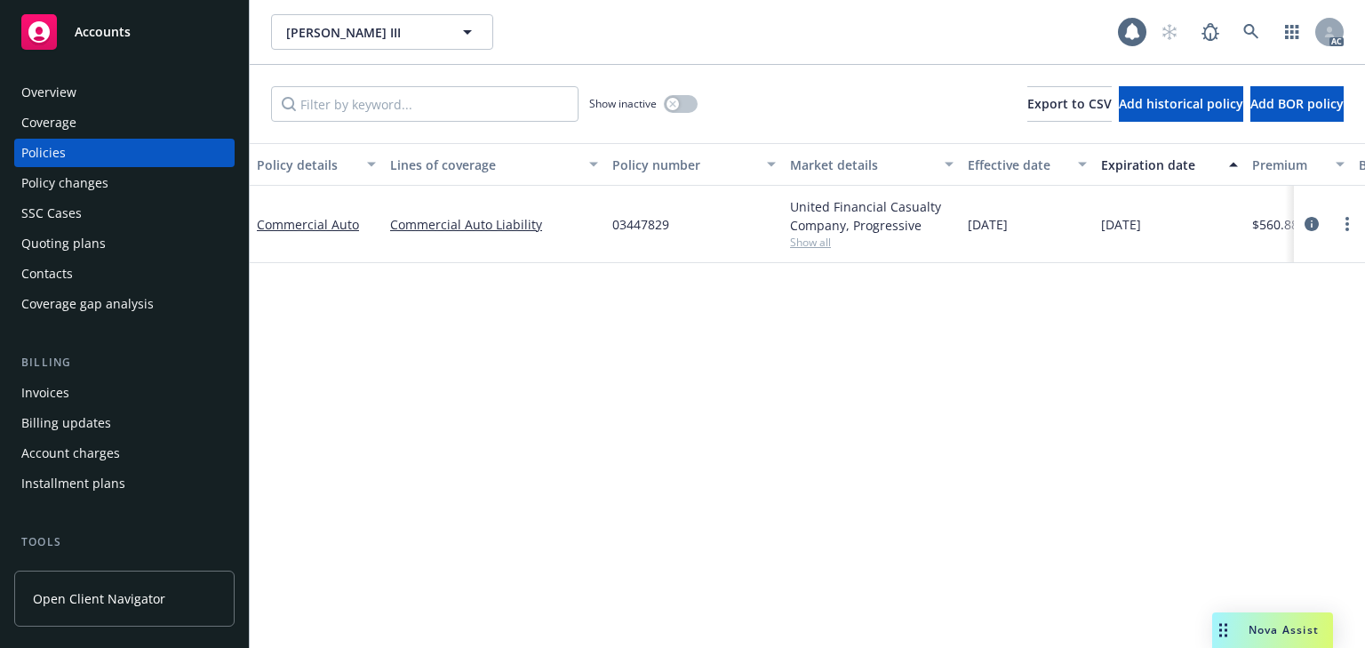
drag, startPoint x: 1310, startPoint y: 225, endPoint x: 1248, endPoint y: 347, distance: 136.7
click at [1310, 225] on icon "circleInformation" at bounding box center [1312, 224] width 14 height 14
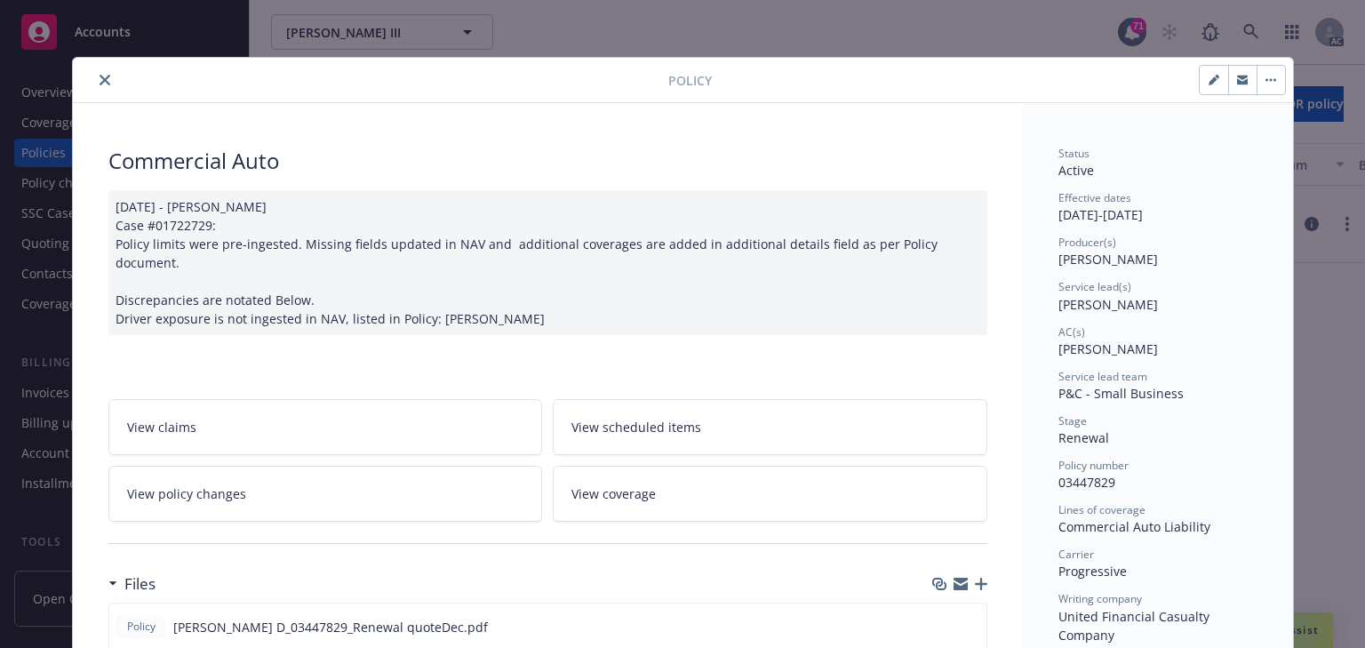
scroll to position [53, 0]
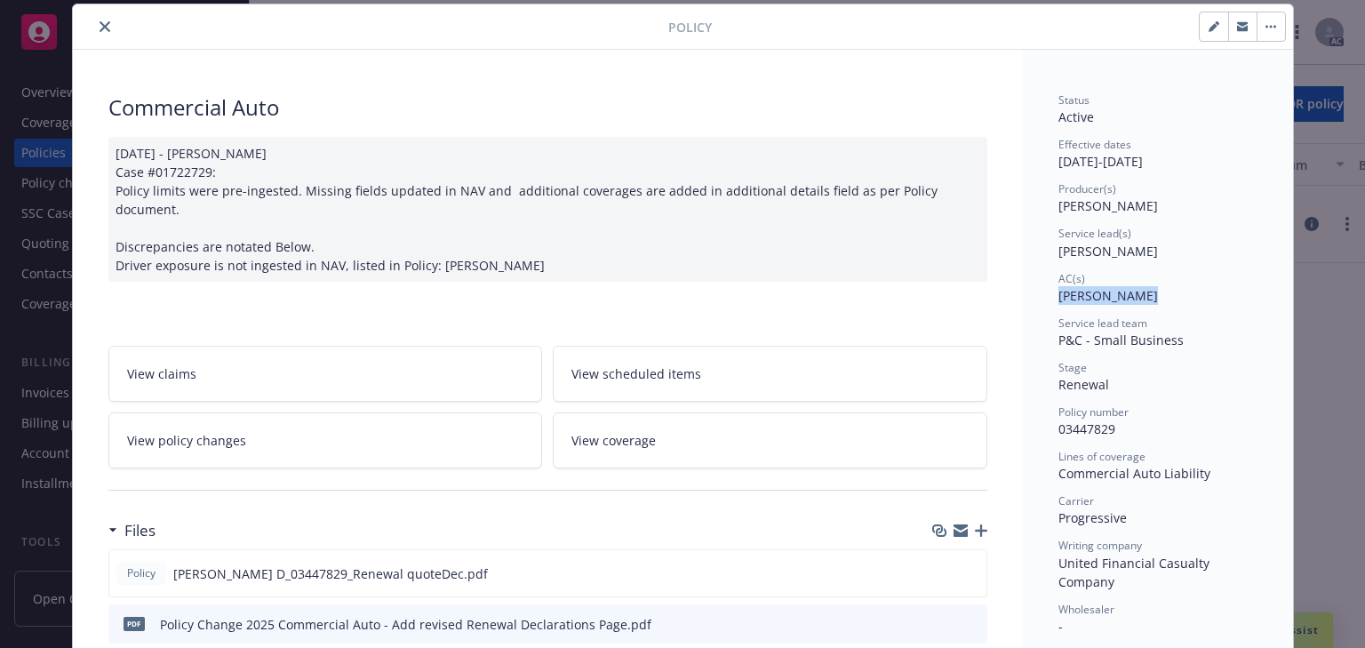
drag, startPoint x: 1052, startPoint y: 308, endPoint x: 1144, endPoint y: 303, distance: 92.6
copy span "[PERSON_NAME]"
click at [235, 431] on span "View policy changes" at bounding box center [186, 440] width 119 height 19
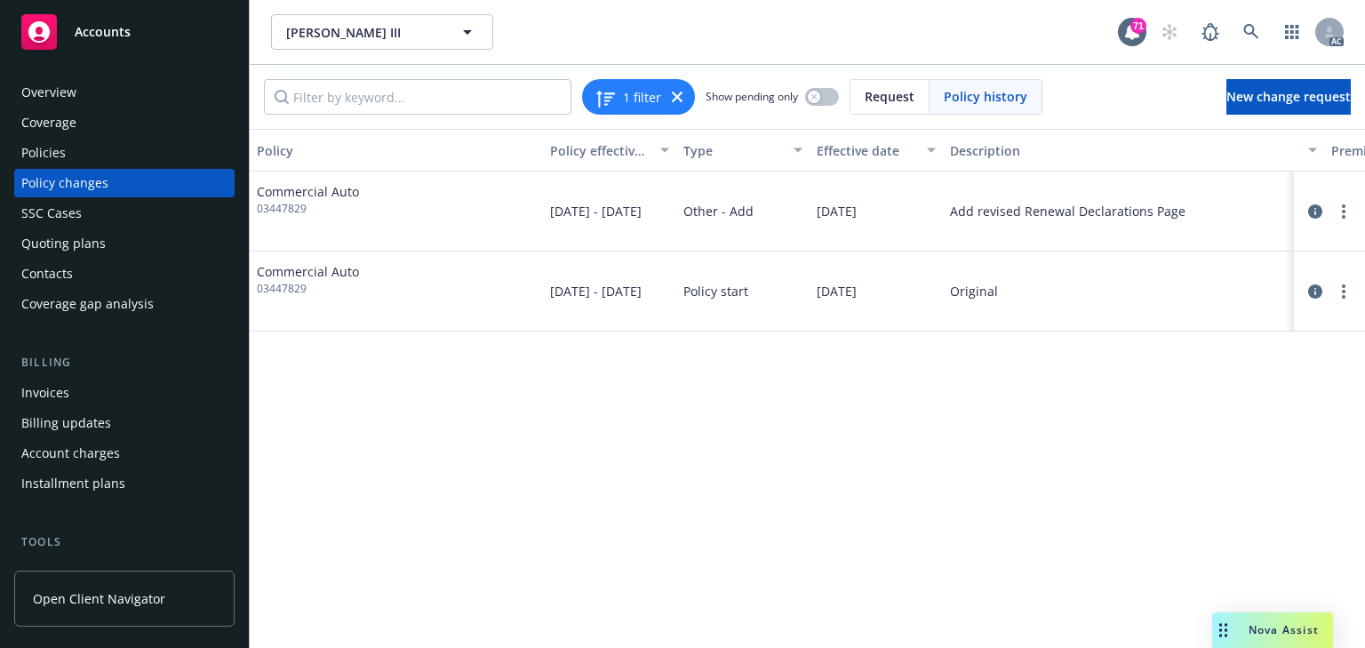
drag, startPoint x: 865, startPoint y: 540, endPoint x: 875, endPoint y: 527, distance: 16.5
click at [866, 540] on div "Policy Policy effective dates Type Effective date Description Premium change An…" at bounding box center [808, 388] width 1116 height 519
click at [1310, 210] on icon "circleInformation" at bounding box center [1315, 211] width 14 height 14
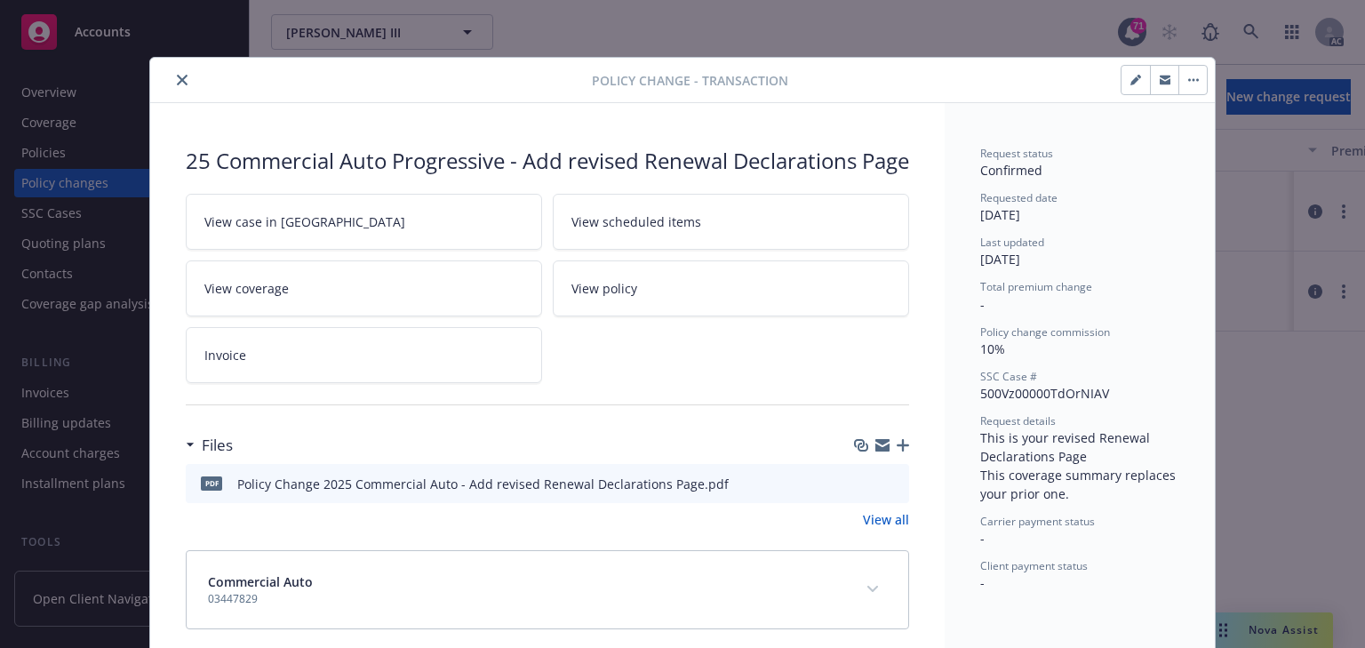
scroll to position [109, 0]
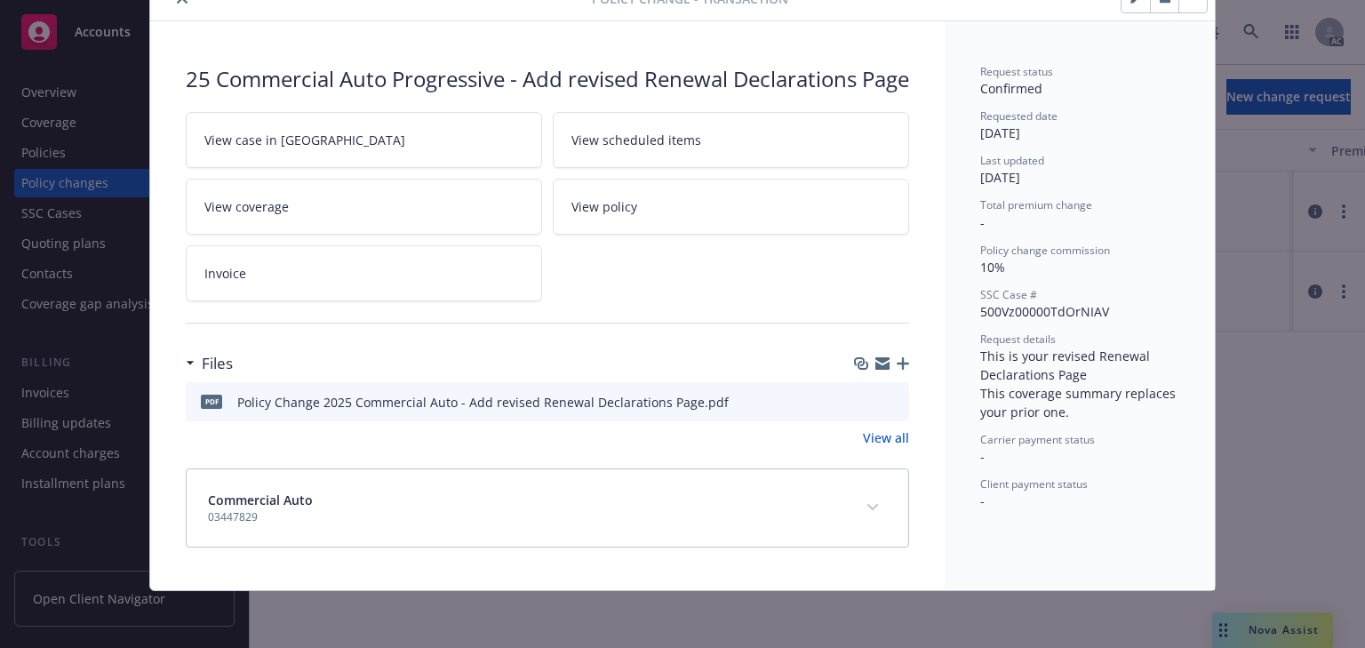
click at [871, 500] on button "expand content" at bounding box center [873, 507] width 28 height 28
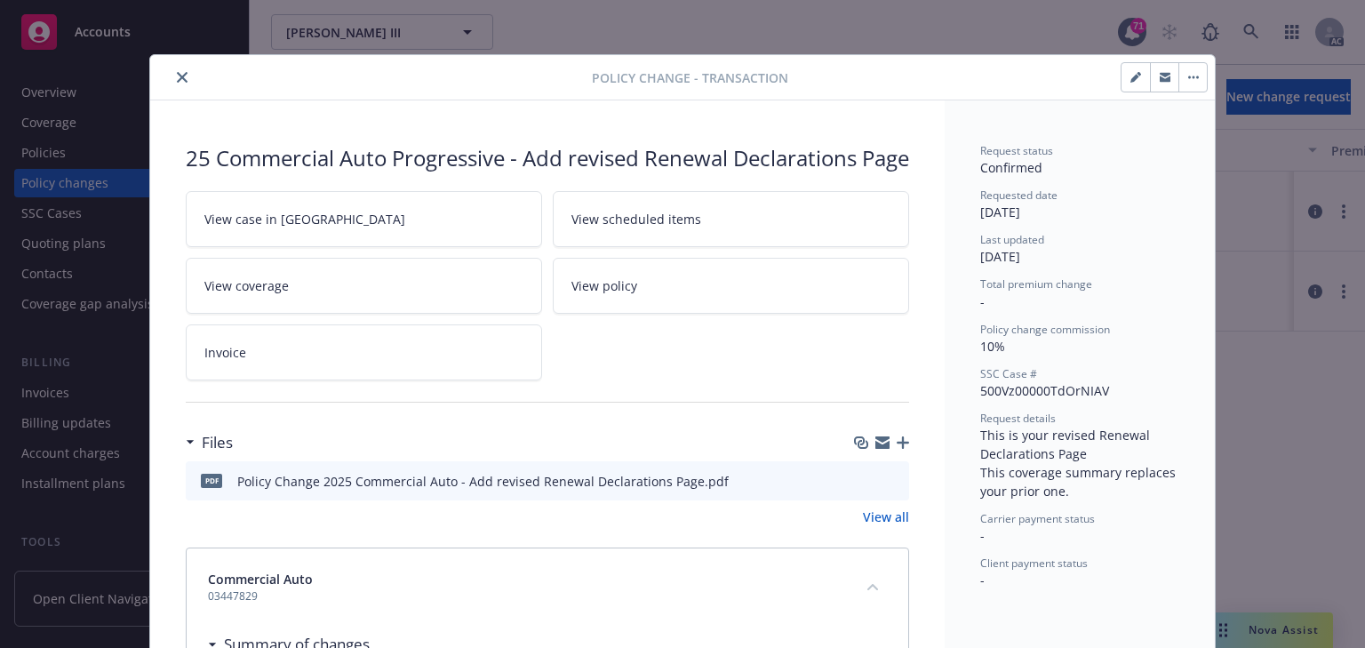
scroll to position [0, 0]
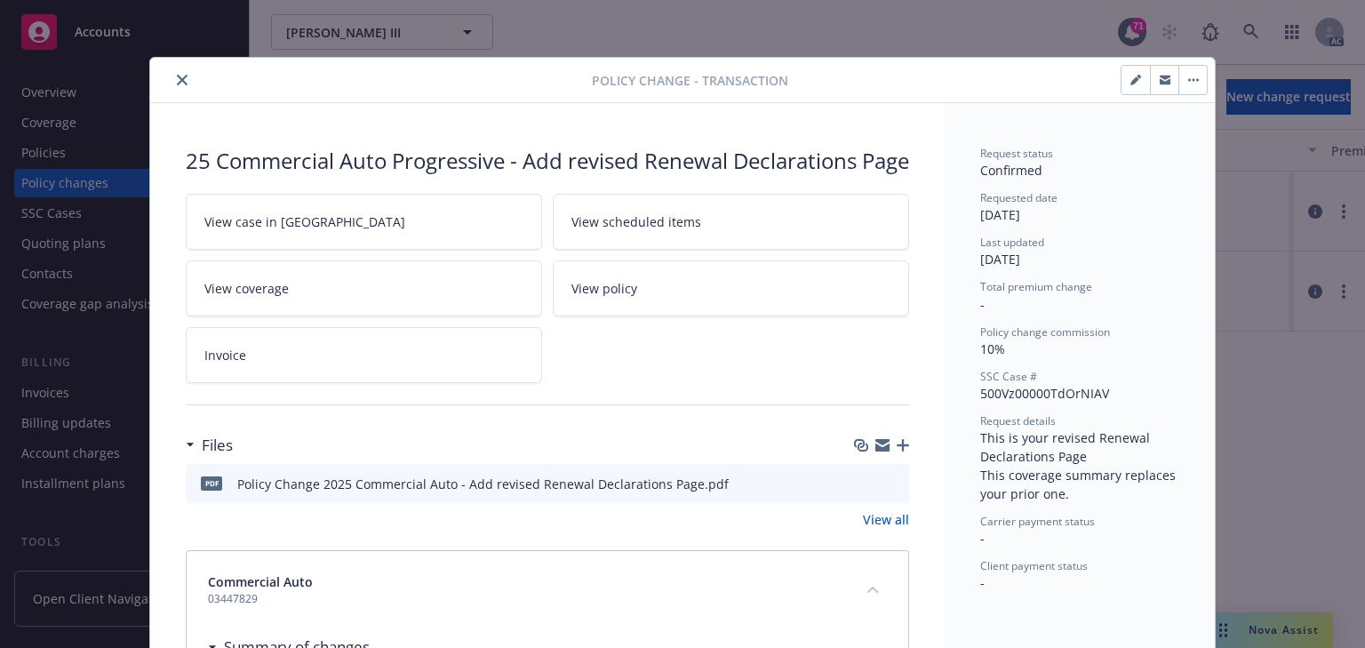
click at [177, 80] on icon "close" at bounding box center [182, 80] width 11 height 11
